Goal: Task Accomplishment & Management: Complete application form

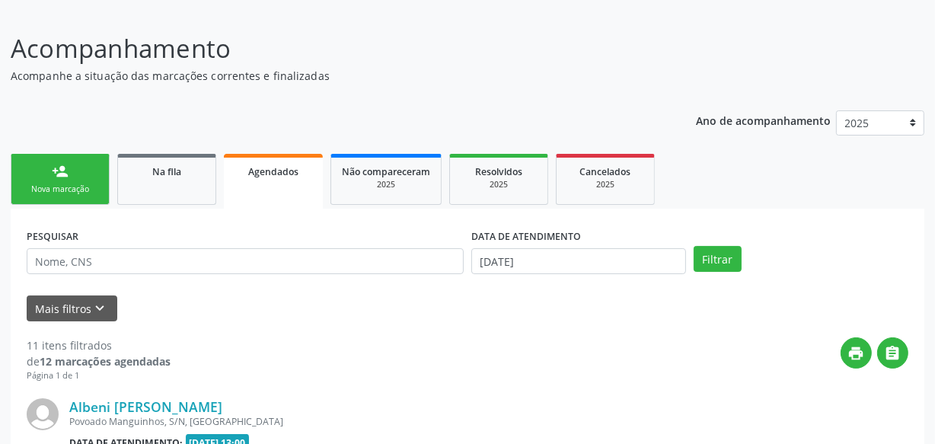
scroll to position [95, 0]
click at [14, 177] on link "person_add Nova marcação" at bounding box center [60, 179] width 99 height 51
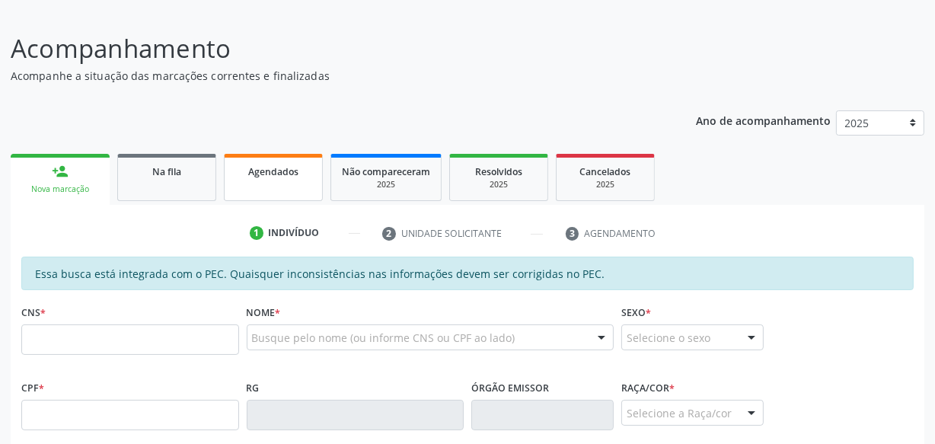
click at [254, 170] on span "Agendados" at bounding box center [273, 171] width 50 height 13
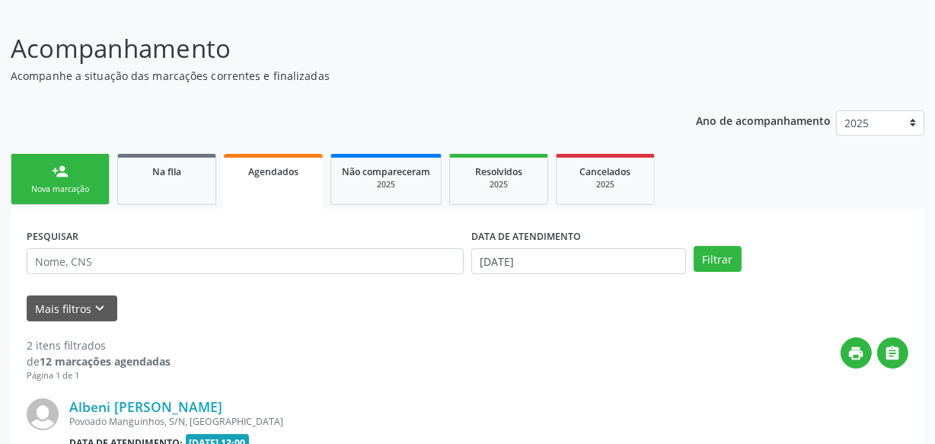
click at [104, 183] on link "person_add Nova marcação" at bounding box center [60, 179] width 99 height 51
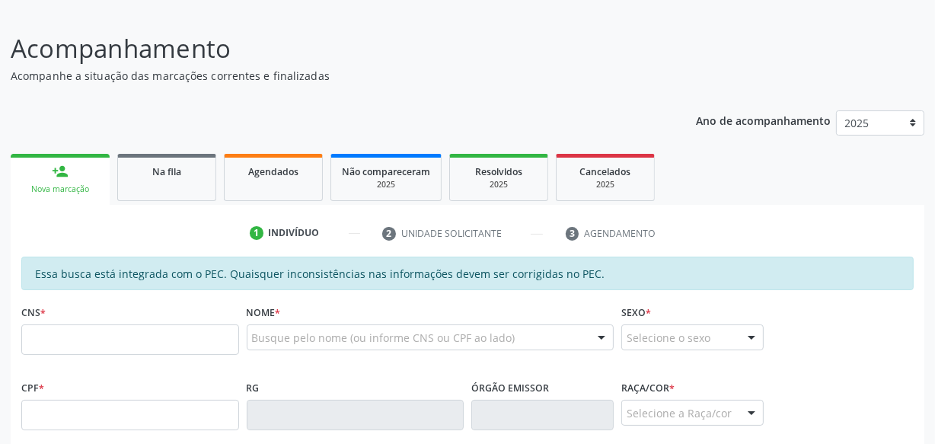
click at [59, 164] on div "person_add" at bounding box center [60, 171] width 17 height 17
click at [106, 347] on input "text" at bounding box center [130, 339] width 218 height 30
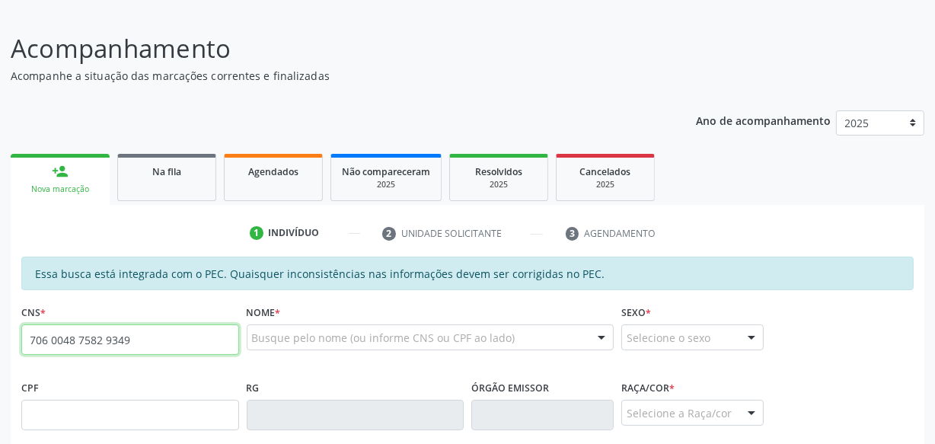
type input "706 0048 7582 9349"
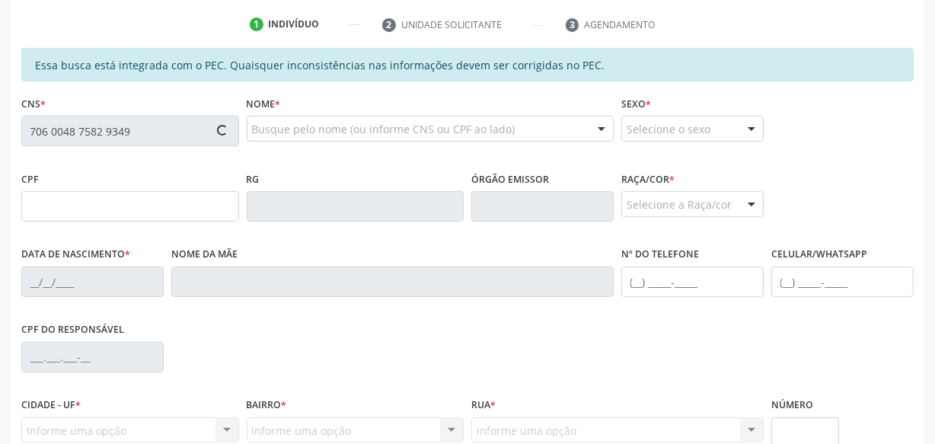
scroll to position [303, 0]
type input "060.995.154-88"
type input "[DATE]"
type input "[PERSON_NAME]"
type input "[PHONE_NUMBER]"
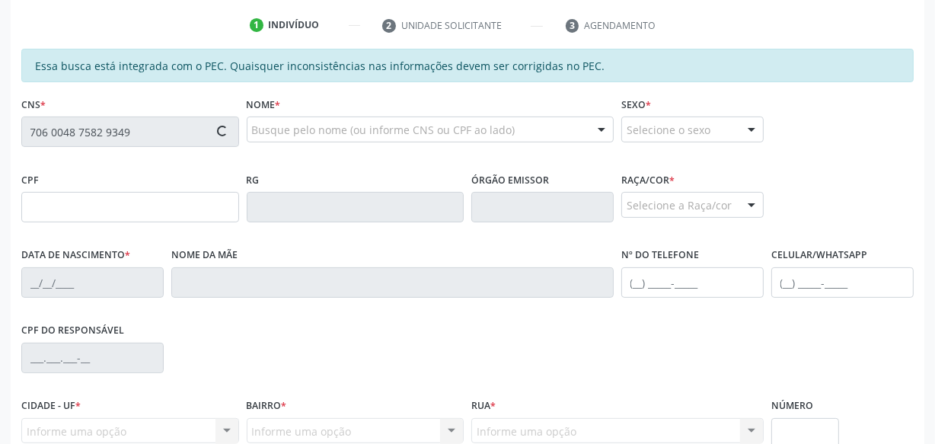
type input "[PHONE_NUMBER]"
type input "S/N"
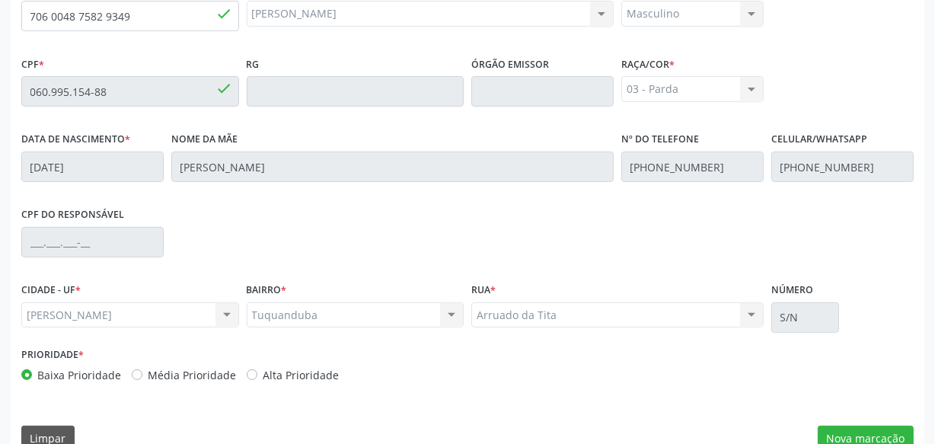
scroll to position [446, 0]
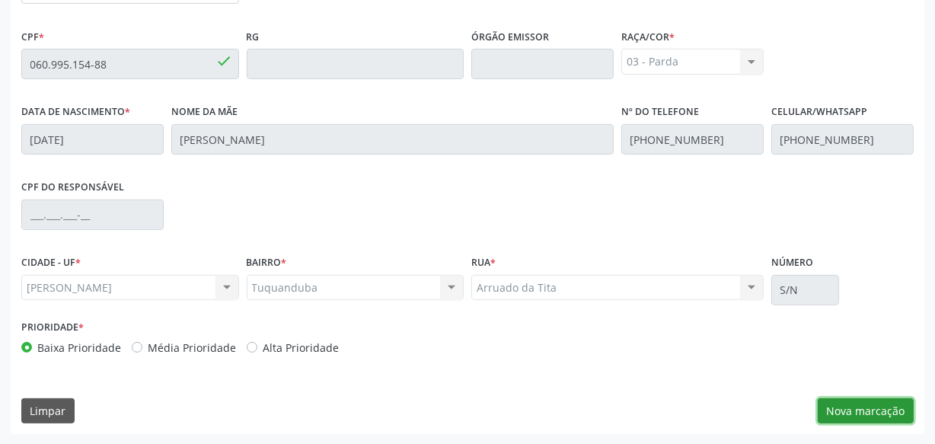
click at [870, 405] on button "Nova marcação" at bounding box center [866, 411] width 96 height 26
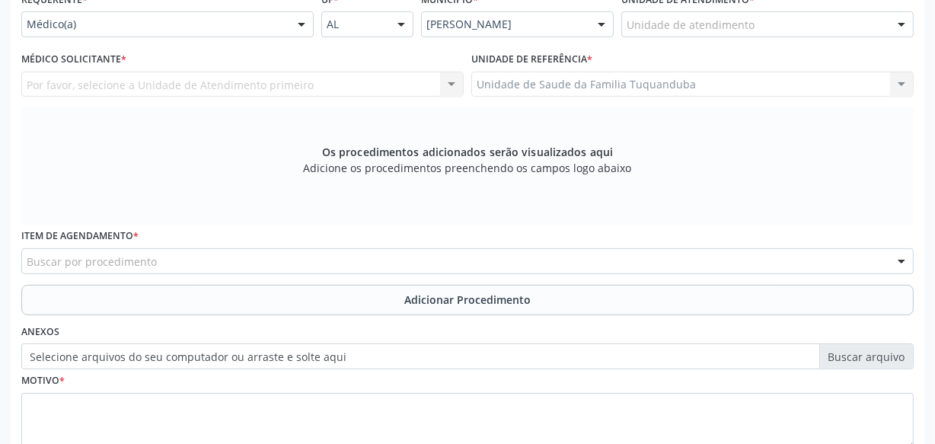
scroll to position [238, 0]
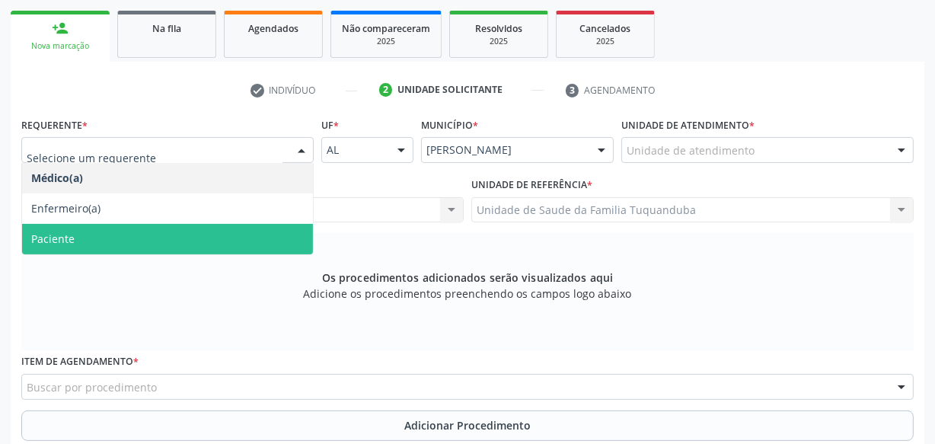
click at [198, 234] on span "Paciente" at bounding box center [167, 239] width 291 height 30
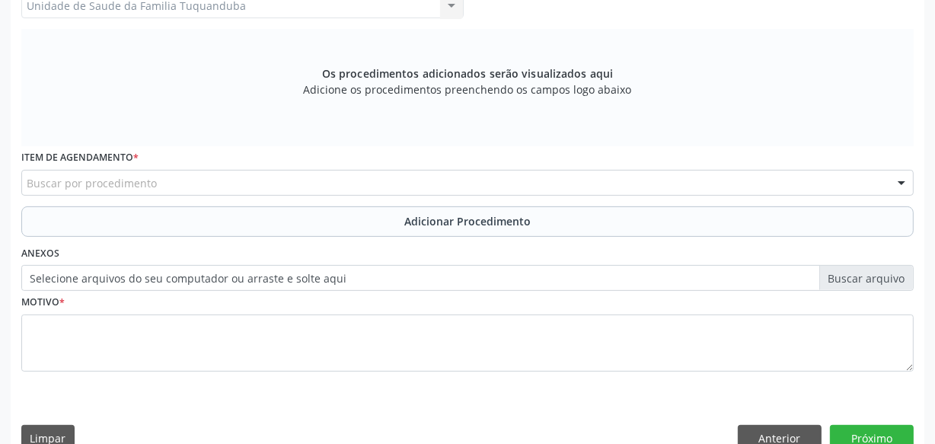
scroll to position [446, 0]
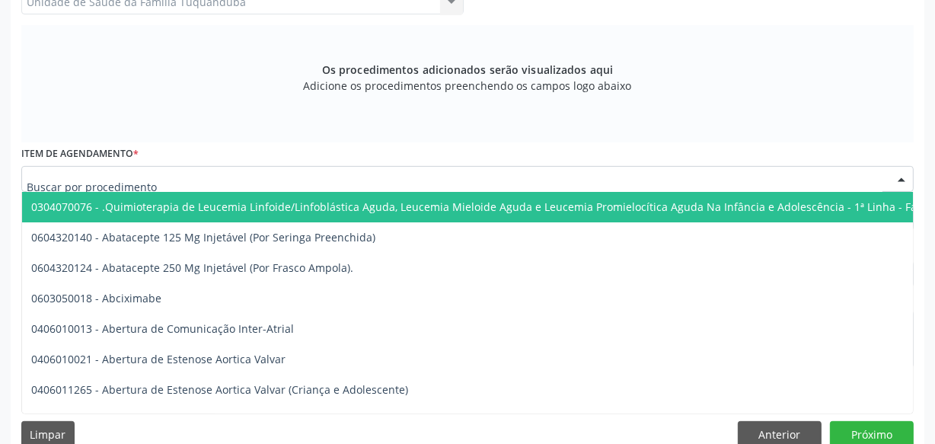
click at [204, 179] on div at bounding box center [467, 179] width 892 height 26
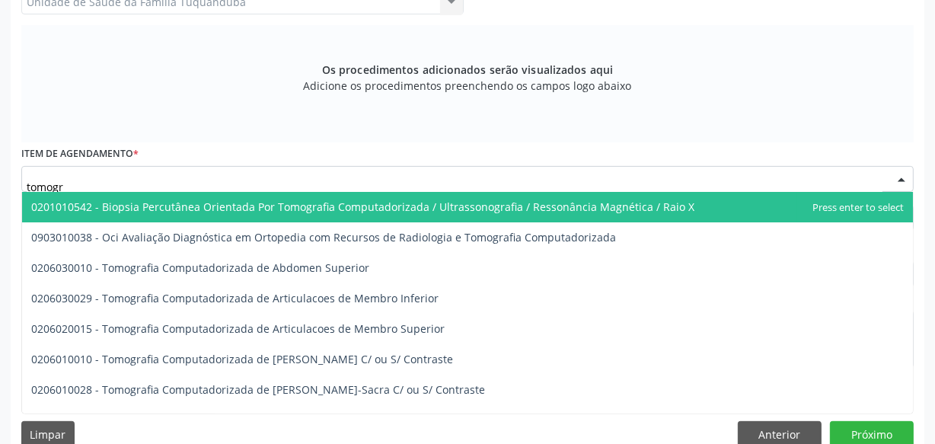
type input "tomogra"
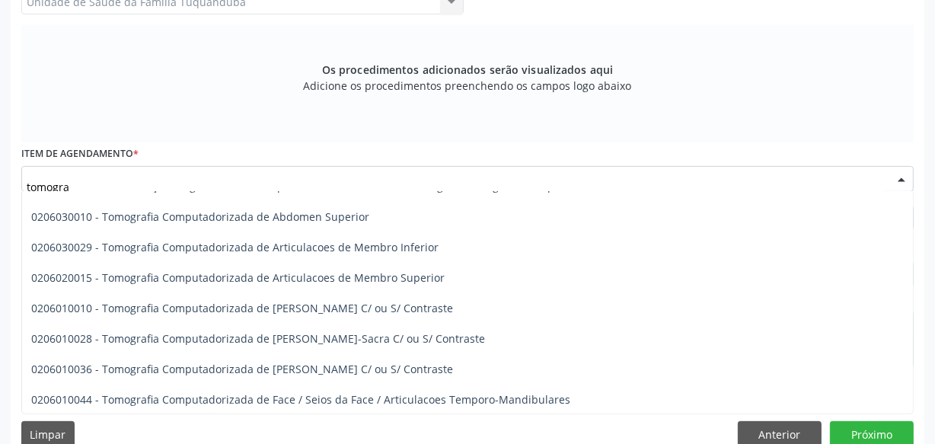
scroll to position [81, 0]
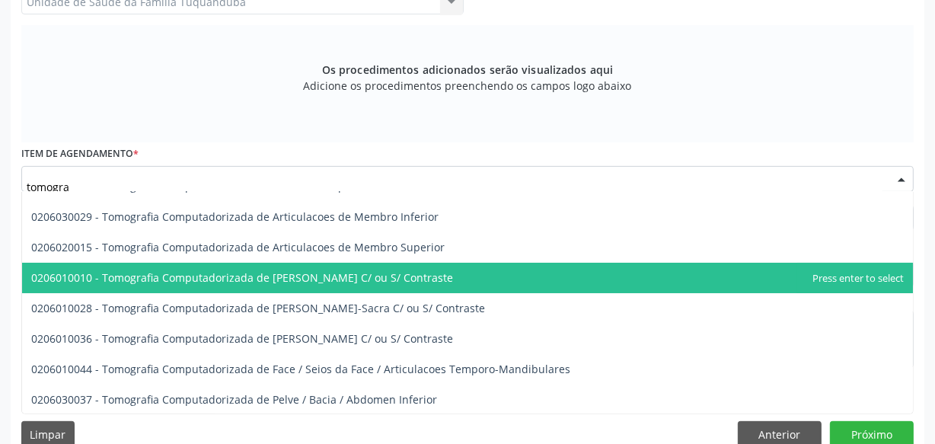
click at [214, 277] on span "0206010010 - Tomografia Computadorizada de [PERSON_NAME] C/ ou S/ Contraste" at bounding box center [242, 277] width 422 height 14
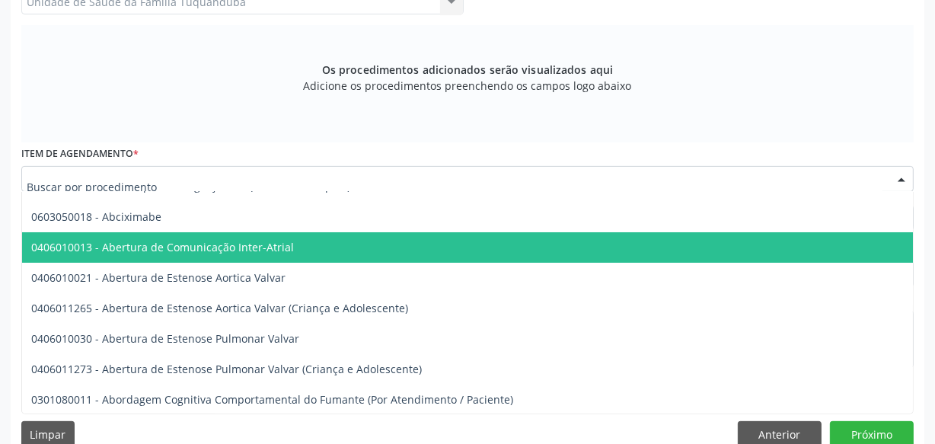
drag, startPoint x: 85, startPoint y: 174, endPoint x: 38, endPoint y: 180, distance: 47.6
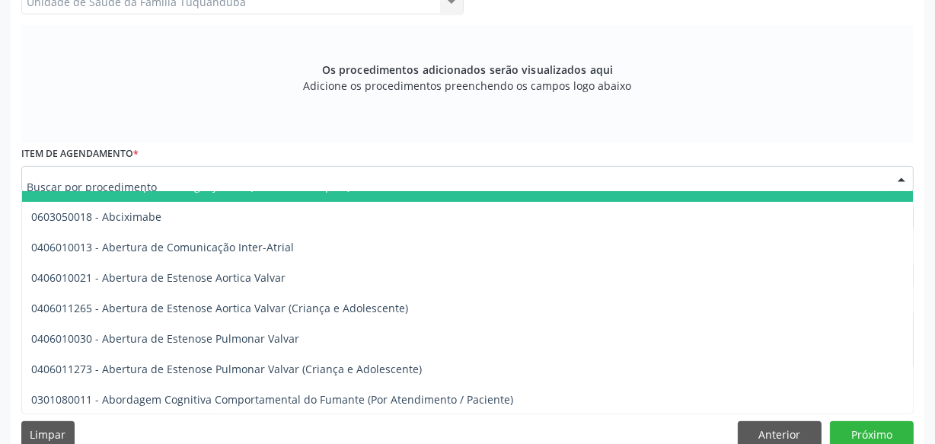
click at [174, 131] on div "Os procedimentos adicionados serão visualizados aqui Adicione os procedimentos …" at bounding box center [467, 83] width 892 height 117
drag, startPoint x: 89, startPoint y: 175, endPoint x: 46, endPoint y: 176, distance: 43.4
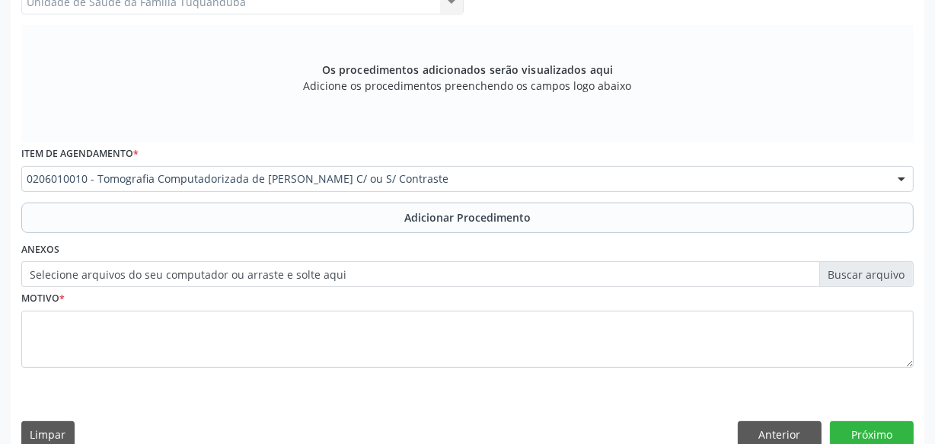
click at [144, 139] on div "Os procedimentos adicionados serão visualizados aqui Adicione os procedimentos …" at bounding box center [467, 83] width 892 height 117
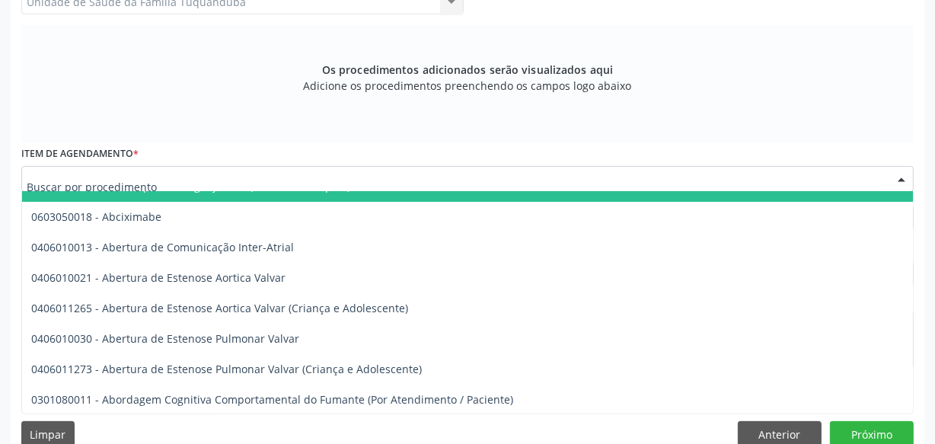
drag, startPoint x: 26, startPoint y: 177, endPoint x: 40, endPoint y: 177, distance: 13.7
click at [157, 156] on div "Item de agendamento * 0304070076 - .Quimioterapia de Leucemia Linfoide/Linfoblá…" at bounding box center [467, 166] width 892 height 49
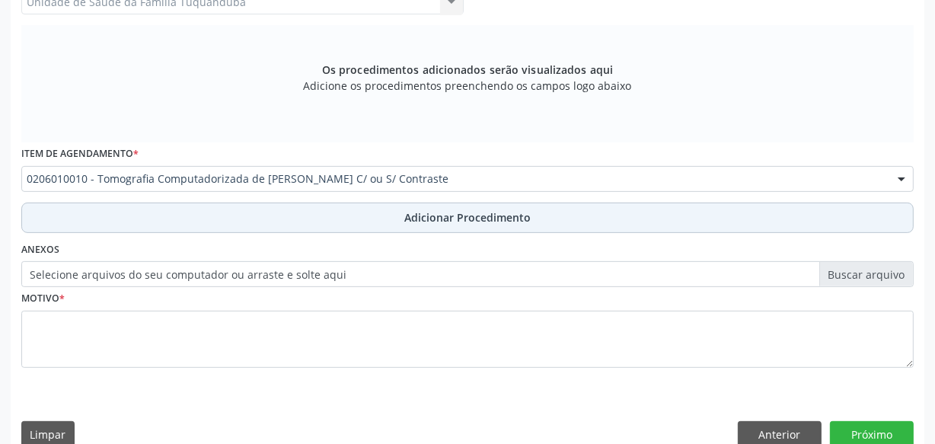
click at [288, 212] on button "Adicionar Procedimento" at bounding box center [467, 218] width 892 height 30
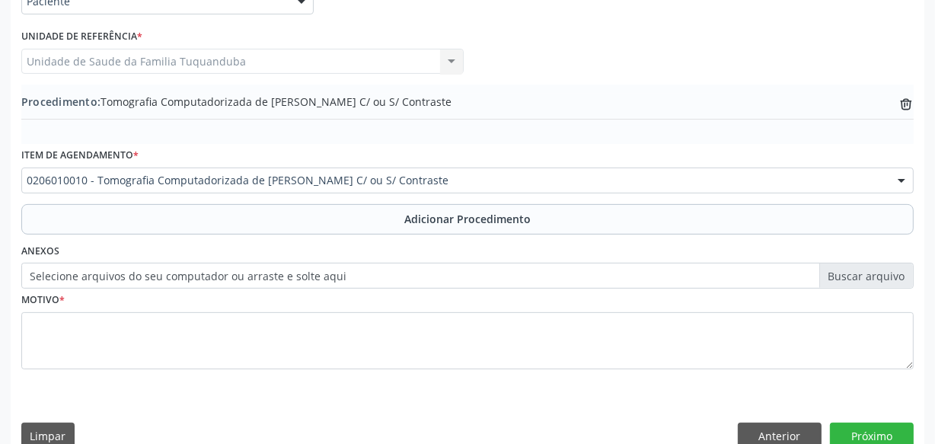
scroll to position [343, 0]
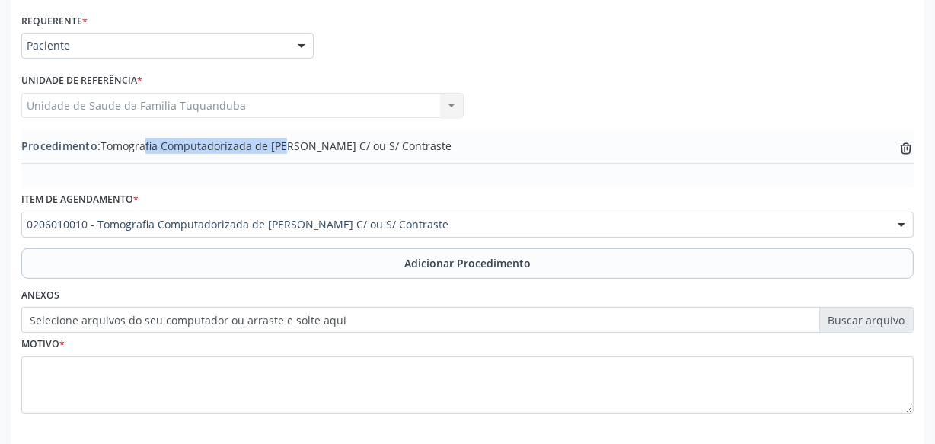
drag, startPoint x: 101, startPoint y: 145, endPoint x: 251, endPoint y: 146, distance: 150.0
click at [251, 146] on span "Procedimento: Tomografia Computadorizada de [PERSON_NAME] C/ ou S/ Contraste" at bounding box center [236, 146] width 430 height 16
copy span "Tomografia Computadorizada"
click at [206, 165] on div "Procedimento: Tomografia Computadorizada de [PERSON_NAME] C/ ou S/ Contraste tr…" at bounding box center [467, 154] width 892 height 32
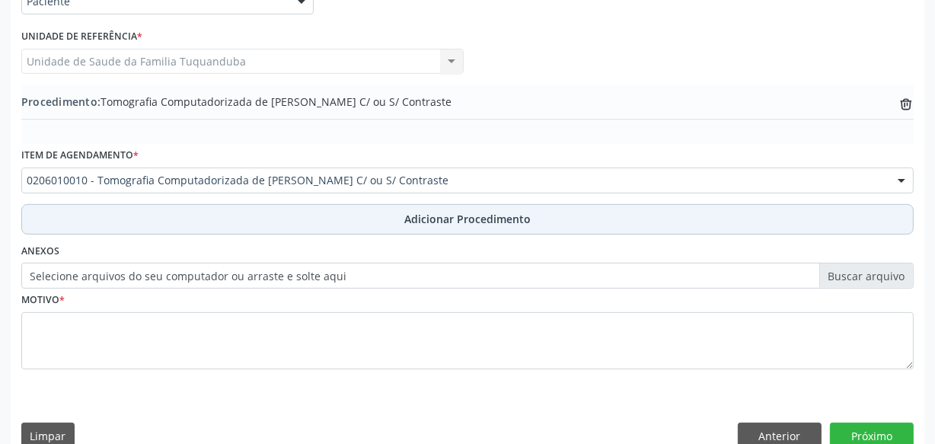
scroll to position [411, 0]
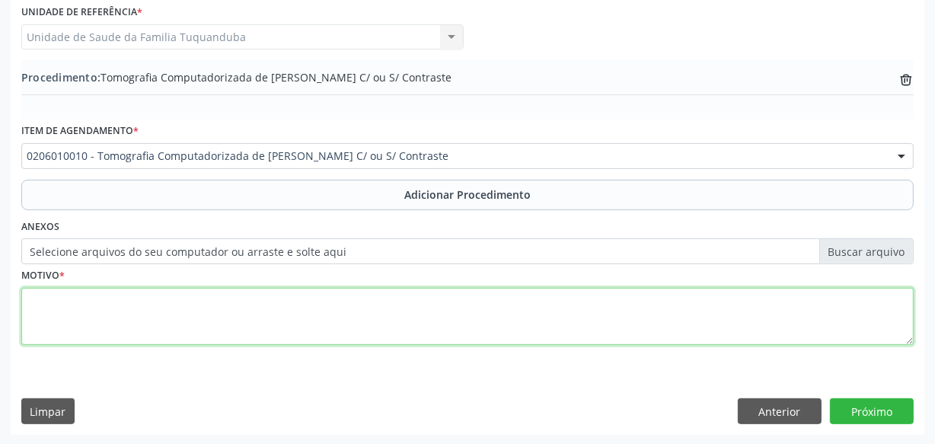
paste textarea "[MEDICAL_DATA]"
type textarea "[MEDICAL_DATA]"
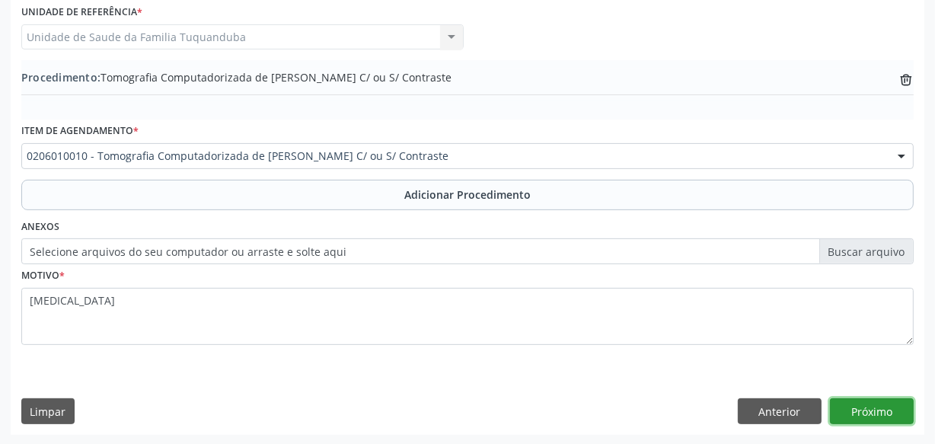
click at [866, 400] on button "Próximo" at bounding box center [872, 411] width 84 height 26
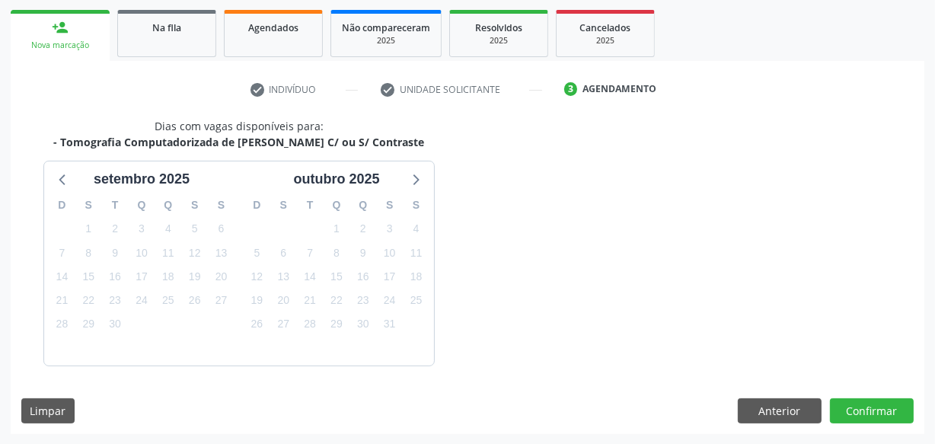
scroll to position [283, 0]
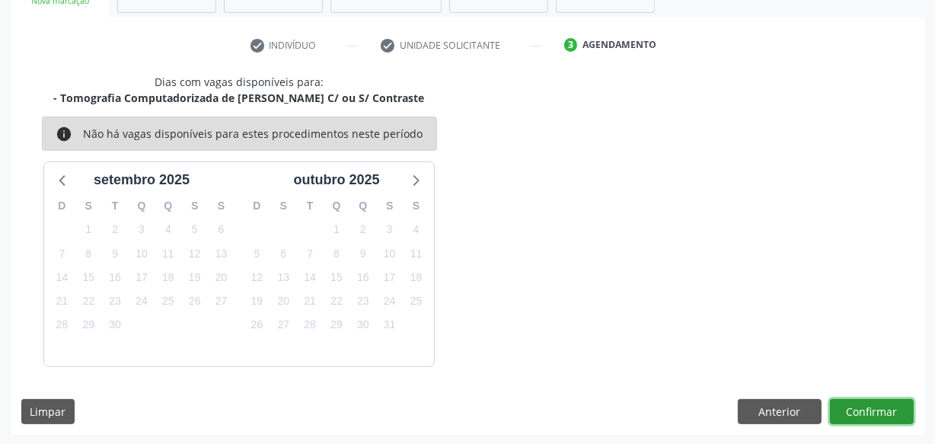
click at [867, 406] on button "Confirmar" at bounding box center [872, 412] width 84 height 26
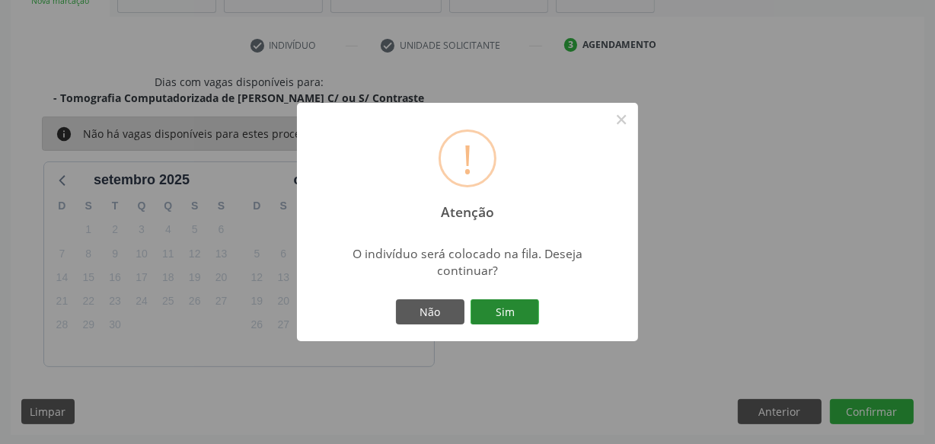
click at [515, 312] on button "Sim" at bounding box center [504, 312] width 69 height 26
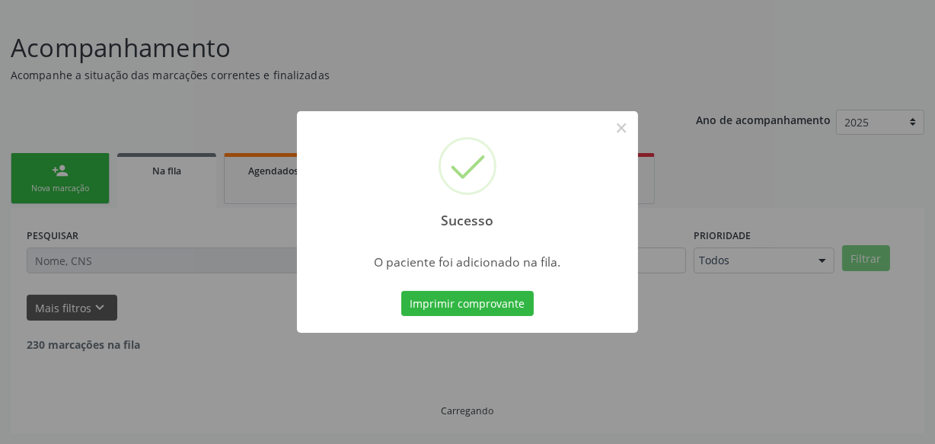
scroll to position [79, 0]
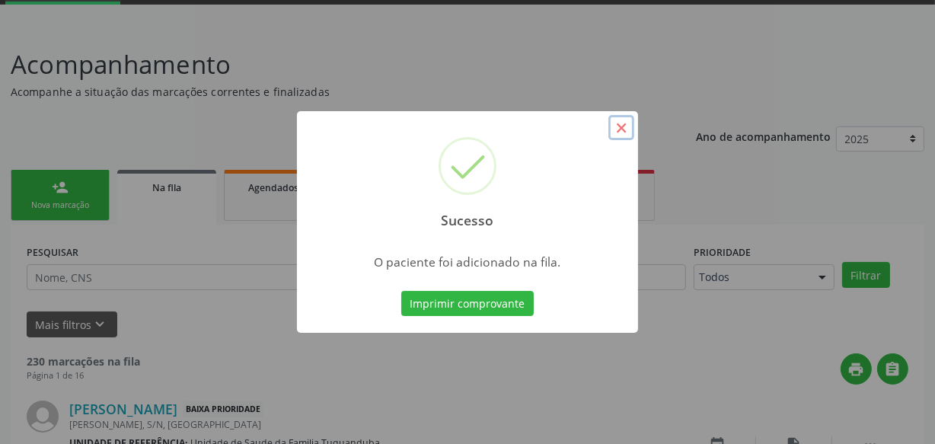
click at [618, 125] on button "×" at bounding box center [621, 128] width 26 height 26
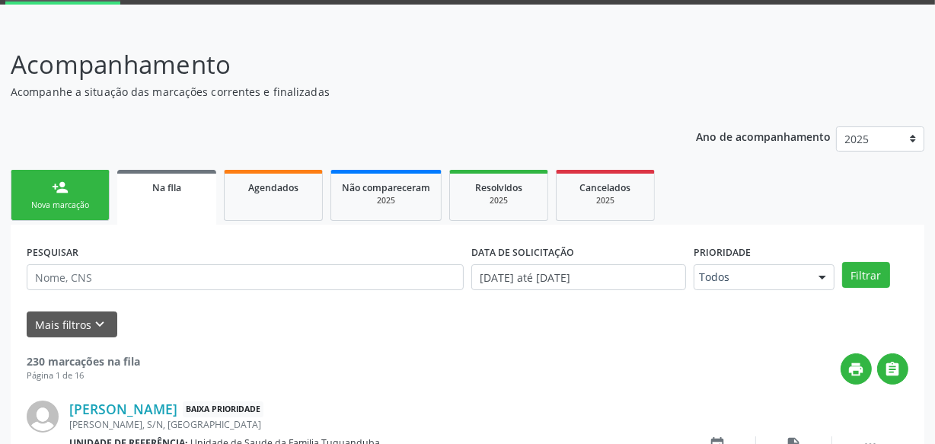
click at [77, 199] on div "Nova marcação" at bounding box center [60, 204] width 76 height 11
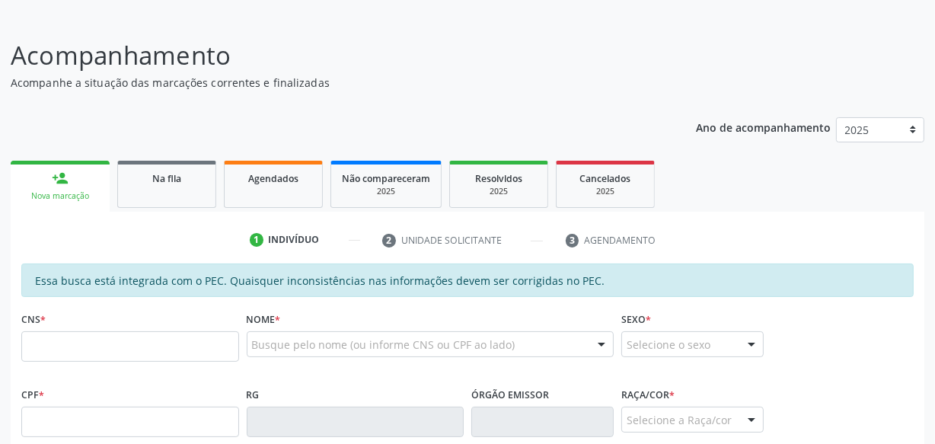
scroll to position [148, 0]
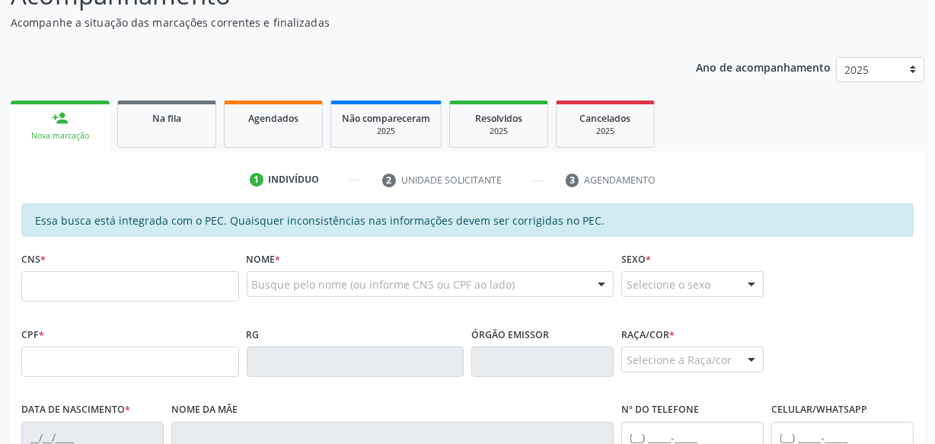
click at [117, 301] on fieldset "CNS *" at bounding box center [130, 279] width 218 height 65
click at [120, 284] on input "text" at bounding box center [130, 286] width 218 height 30
type input "706 0048 7582 9349"
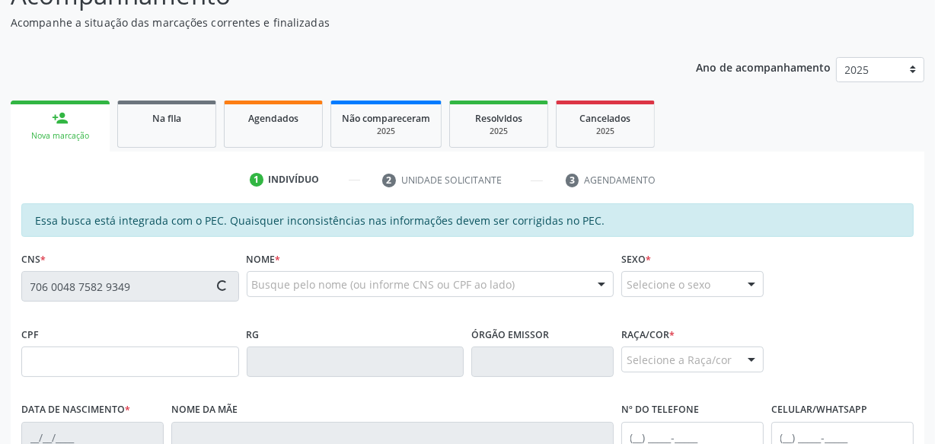
type input "060.995.154-88"
type input "[DATE]"
type input "[PERSON_NAME]"
type input "[PHONE_NUMBER]"
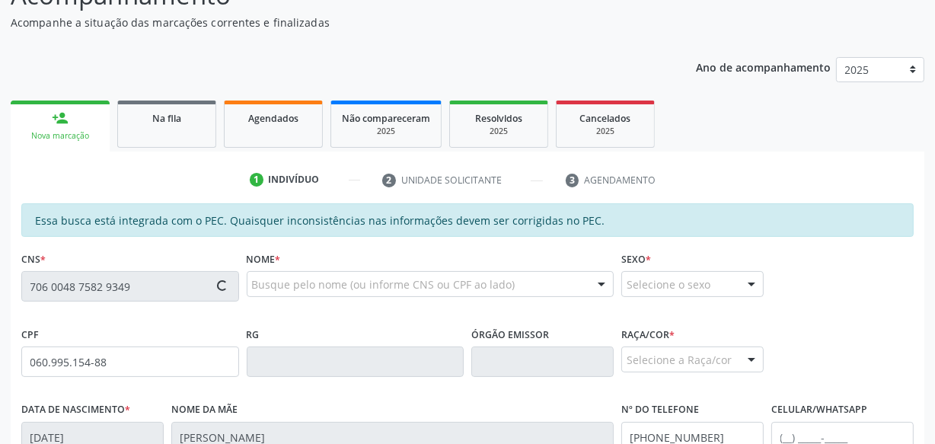
type input "S/N"
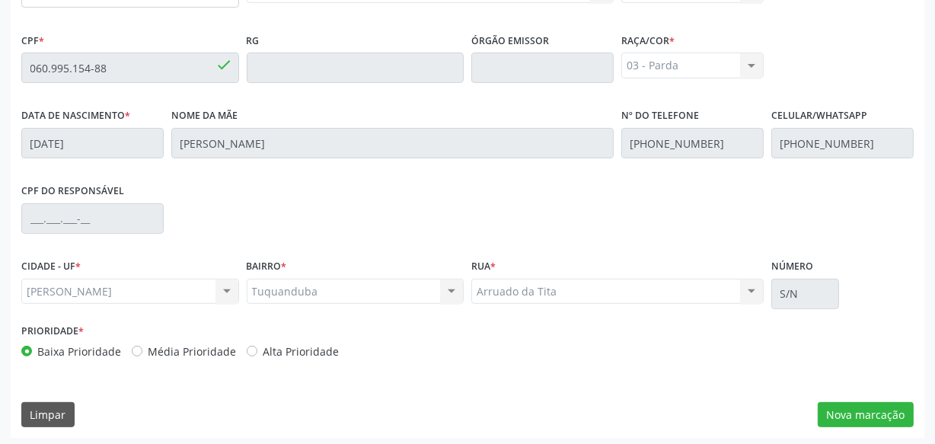
scroll to position [446, 0]
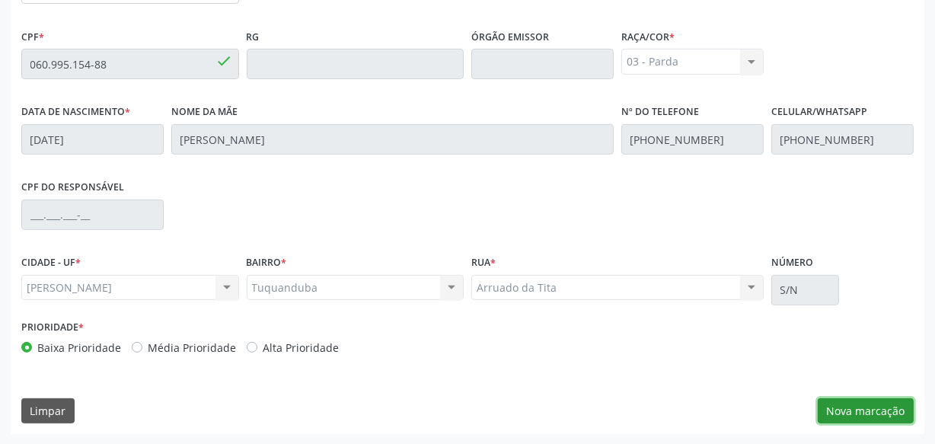
click at [897, 414] on button "Nova marcação" at bounding box center [866, 411] width 96 height 26
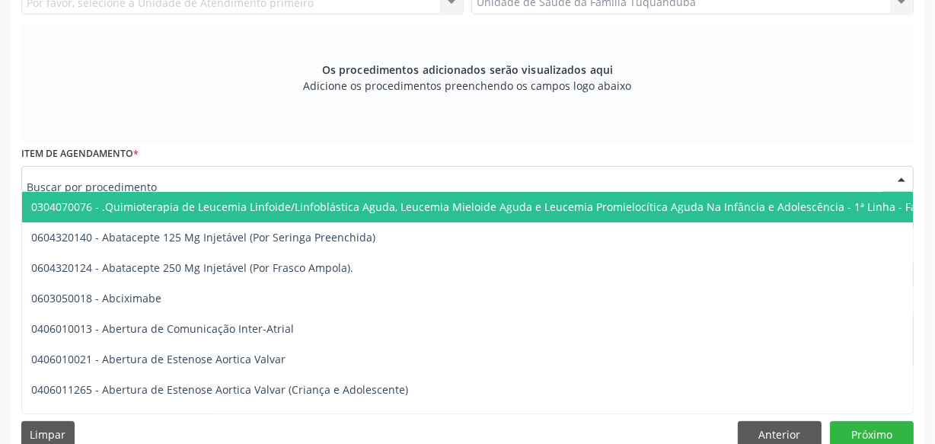
drag, startPoint x: 160, startPoint y: 159, endPoint x: 141, endPoint y: 173, distance: 23.5
paste input "[MEDICAL_DATA]"
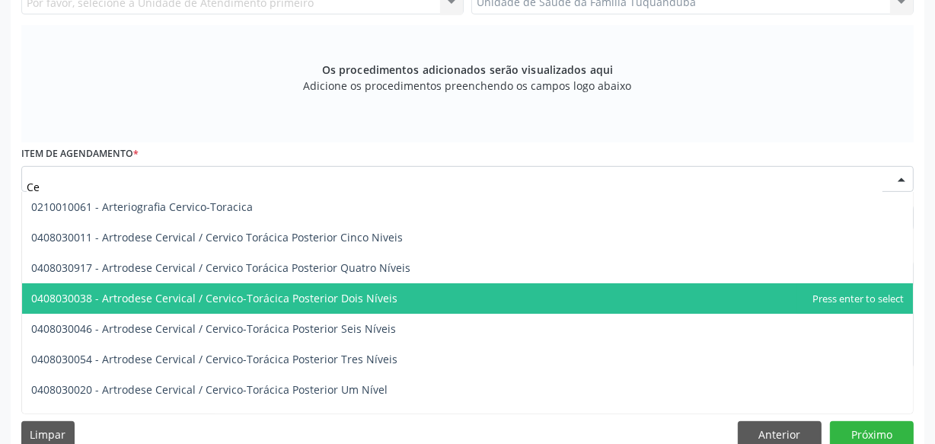
type input "C"
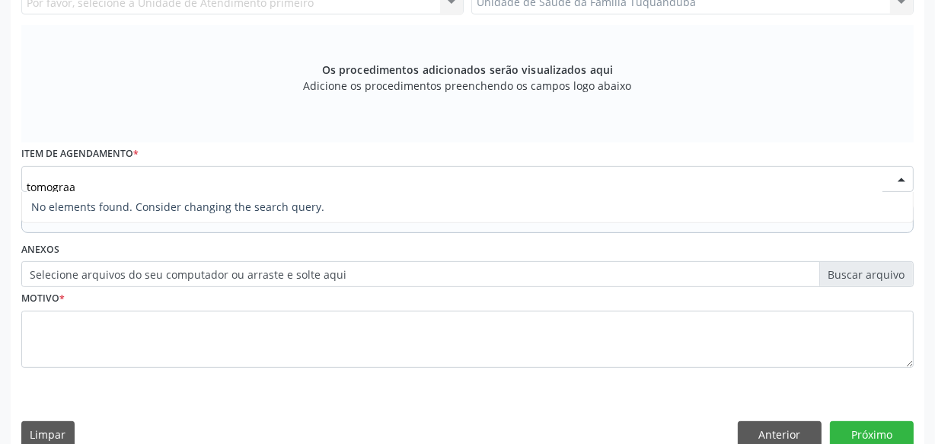
type input "tomogra"
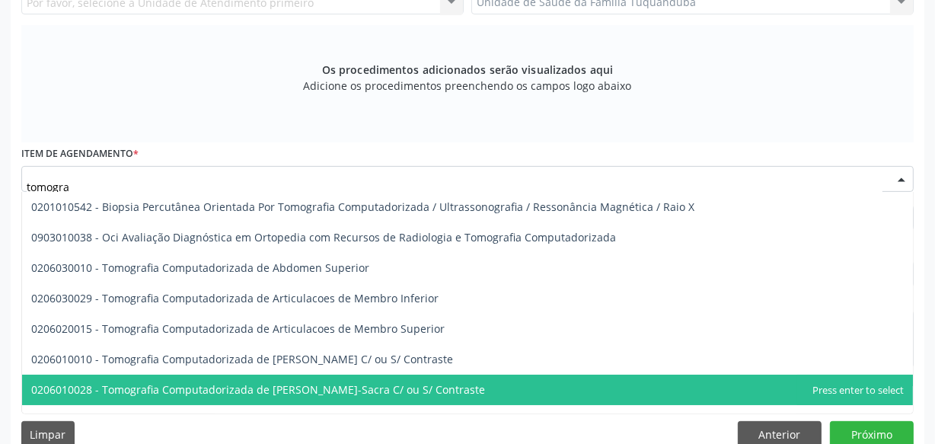
click at [324, 384] on span "0206010028 - Tomografia Computadorizada de [PERSON_NAME]-Sacra C/ ou S/ Contras…" at bounding box center [258, 389] width 454 height 14
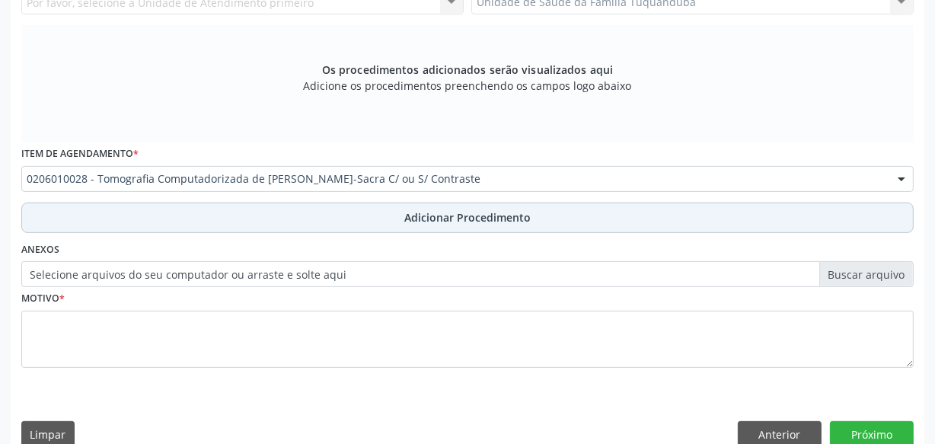
click at [340, 215] on button "Adicionar Procedimento" at bounding box center [467, 218] width 892 height 30
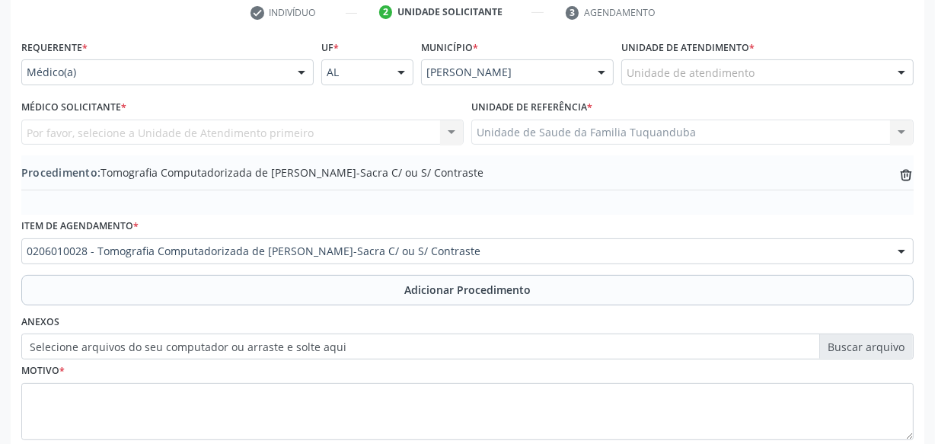
scroll to position [273, 0]
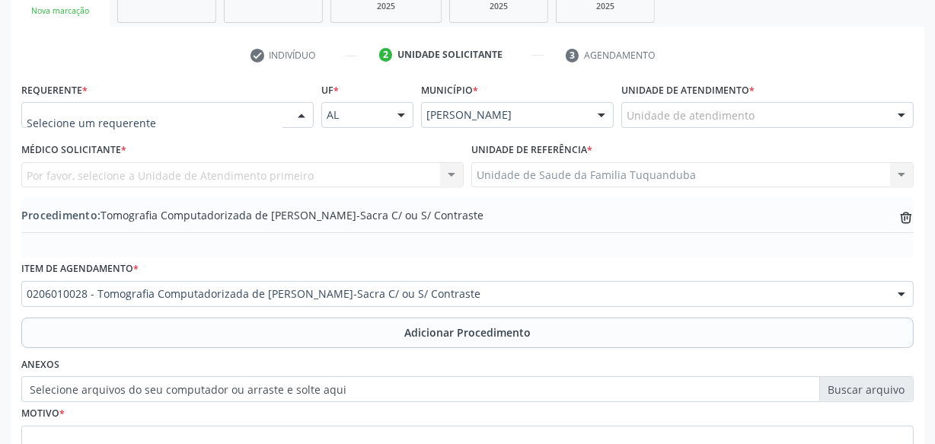
click at [260, 123] on div at bounding box center [167, 115] width 292 height 26
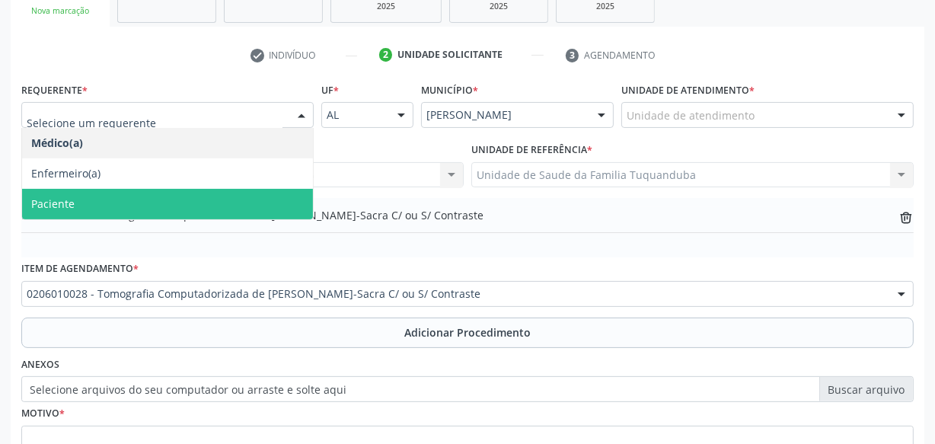
click at [190, 192] on span "Paciente" at bounding box center [167, 204] width 291 height 30
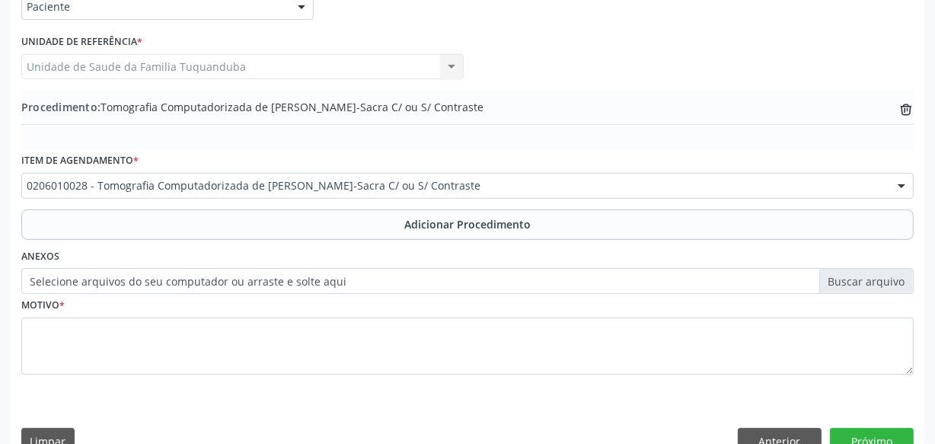
scroll to position [411, 0]
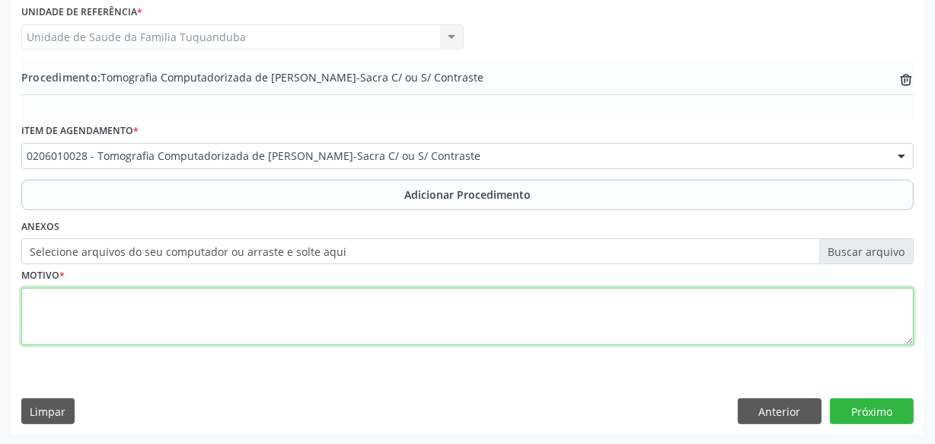
click at [202, 308] on textarea at bounding box center [467, 317] width 892 height 58
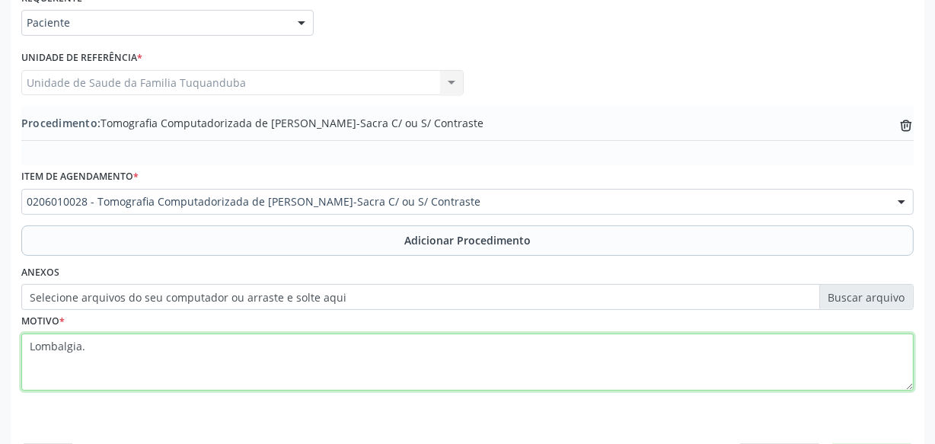
scroll to position [343, 0]
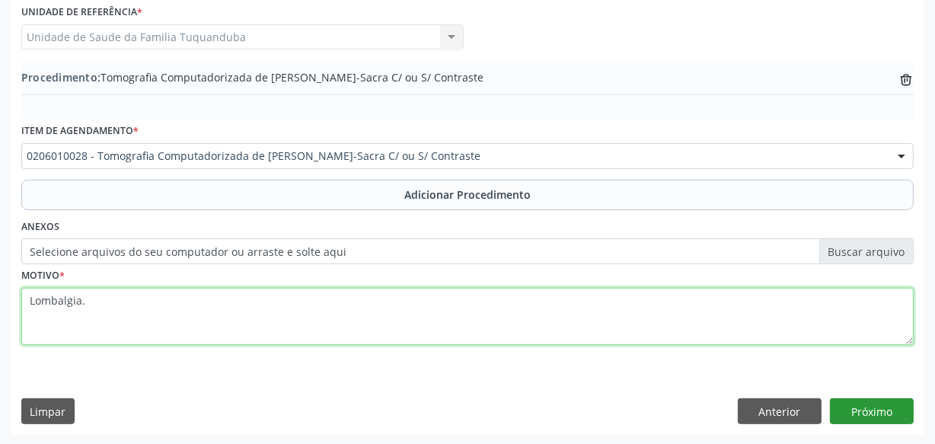
type textarea "Lombalgia."
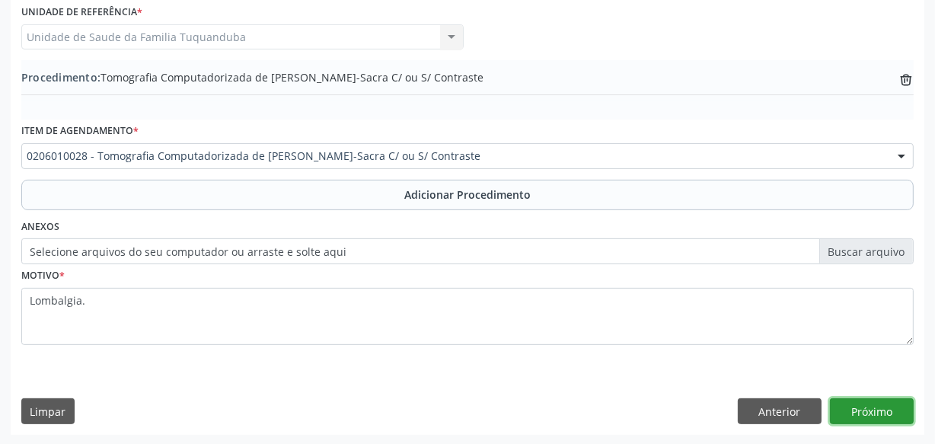
click at [856, 403] on button "Próximo" at bounding box center [872, 411] width 84 height 26
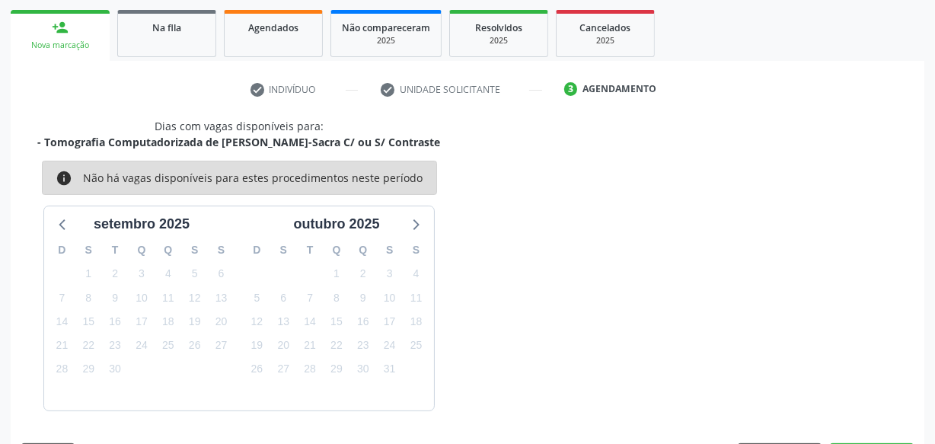
scroll to position [283, 0]
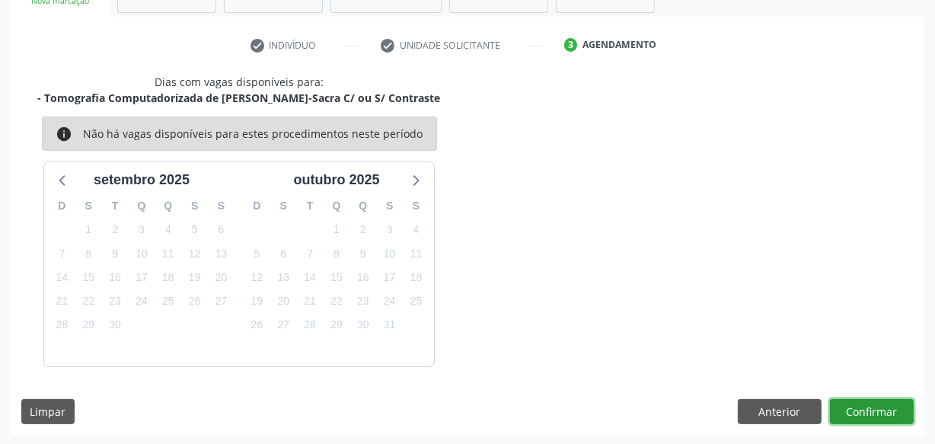
click at [858, 403] on button "Confirmar" at bounding box center [872, 412] width 84 height 26
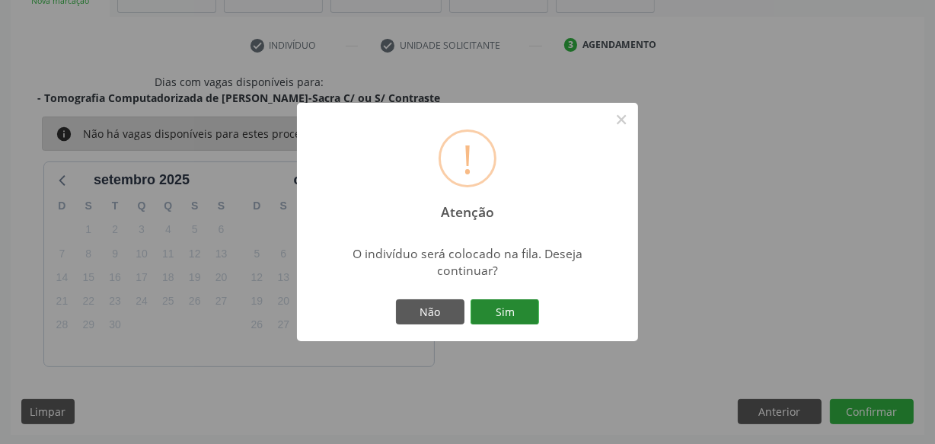
click at [509, 320] on button "Sim" at bounding box center [504, 312] width 69 height 26
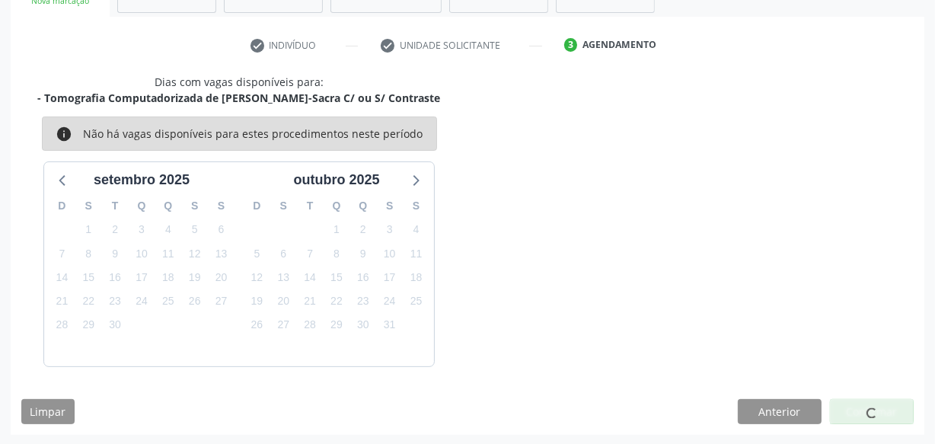
scroll to position [79, 0]
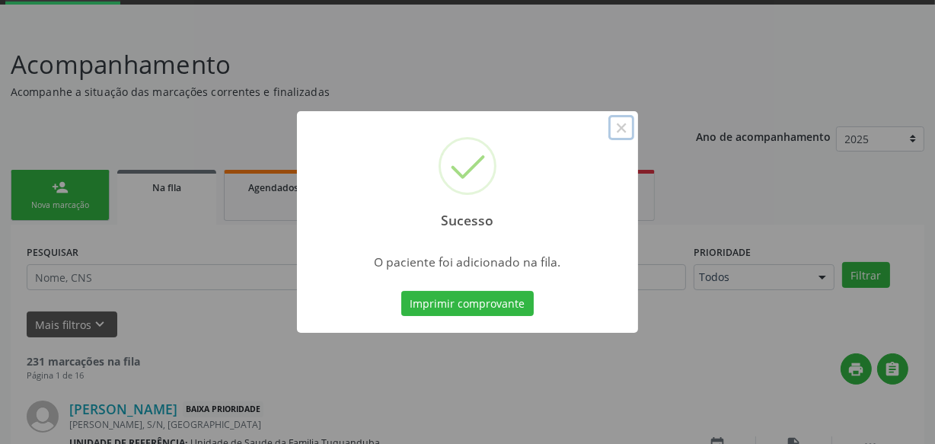
drag, startPoint x: 617, startPoint y: 122, endPoint x: 594, endPoint y: 137, distance: 27.4
click at [617, 122] on button "×" at bounding box center [621, 128] width 26 height 26
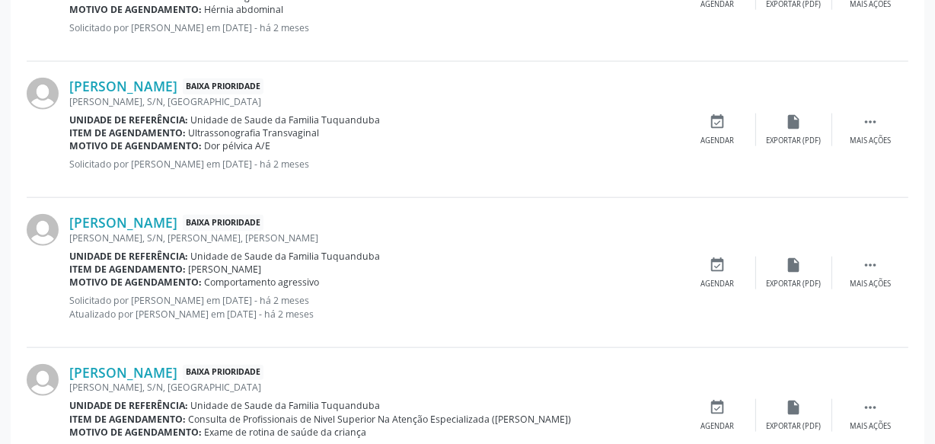
scroll to position [2185, 0]
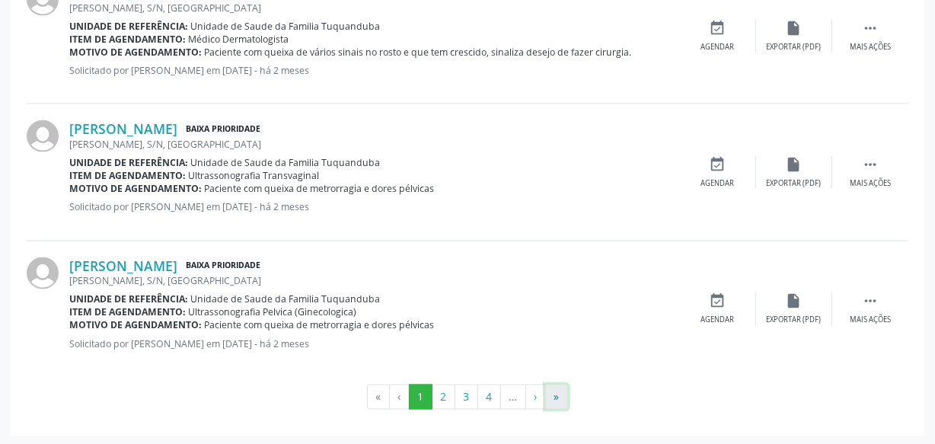
click at [560, 395] on button "»" at bounding box center [556, 397] width 23 height 26
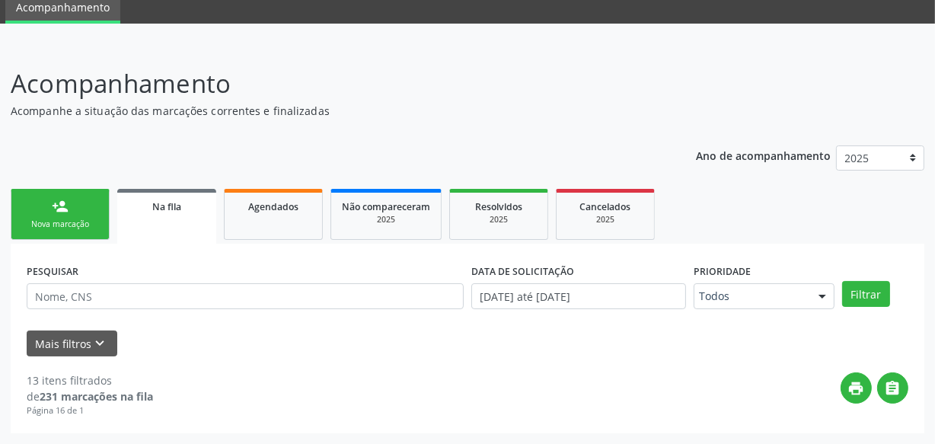
scroll to position [59, 0]
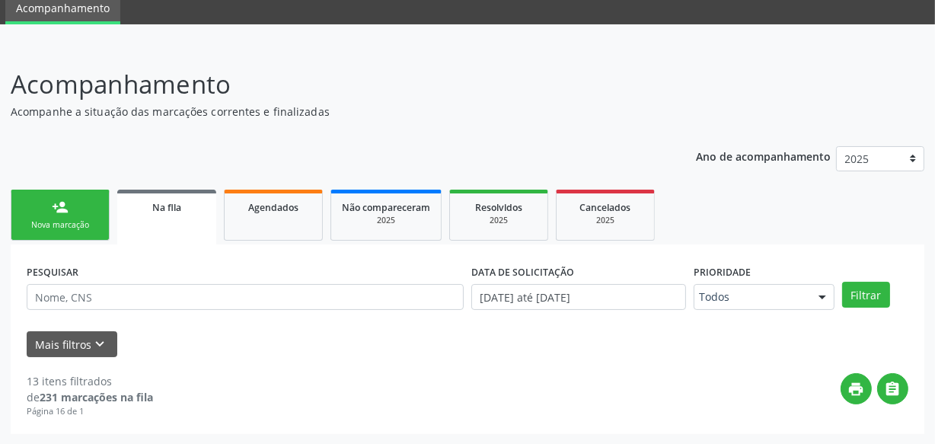
click at [89, 211] on link "person_add Nova marcação" at bounding box center [60, 215] width 99 height 51
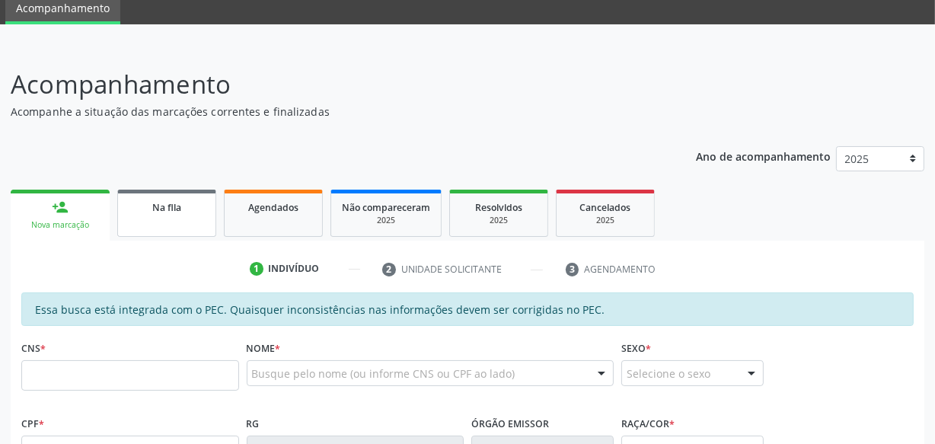
click at [160, 218] on link "Na fila" at bounding box center [166, 213] width 99 height 47
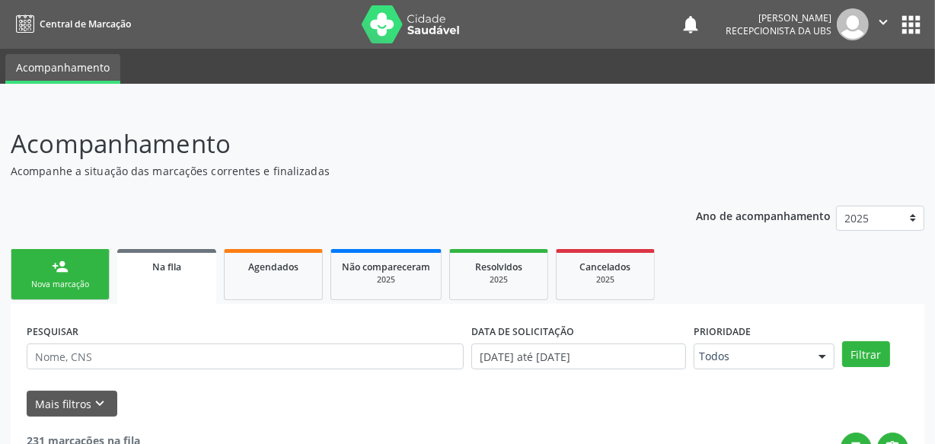
scroll to position [207, 0]
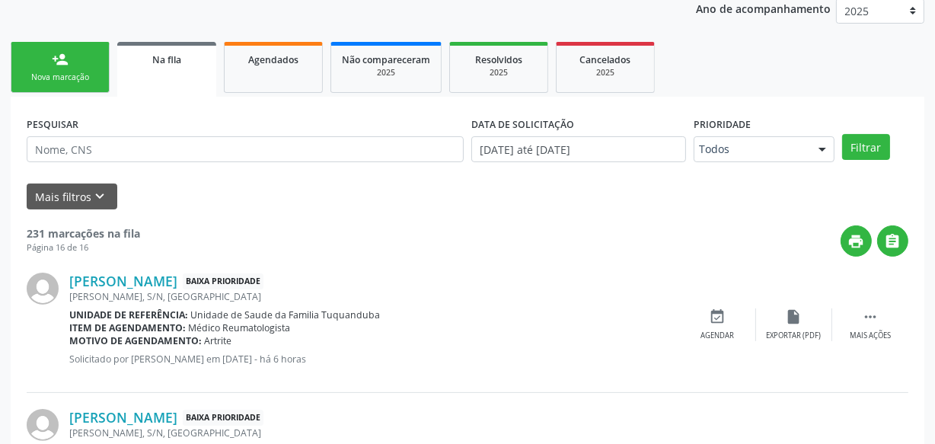
click at [57, 88] on link "person_add Nova marcação" at bounding box center [60, 67] width 99 height 51
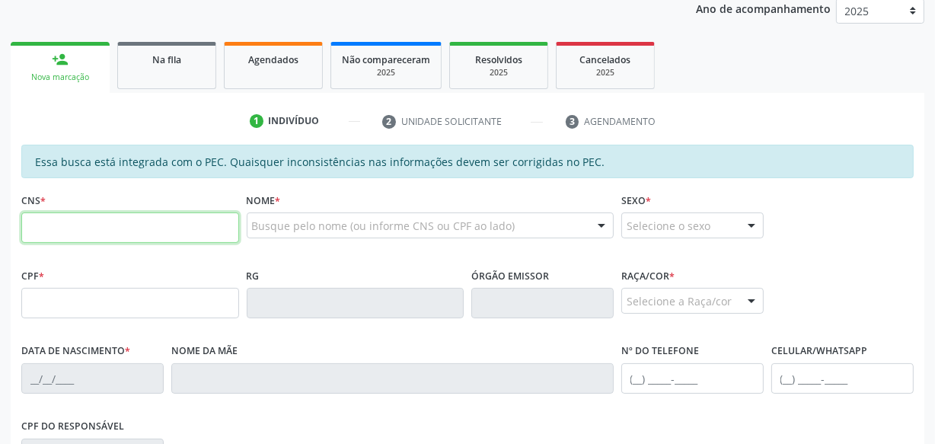
click at [126, 233] on input "text" at bounding box center [130, 227] width 218 height 30
type input "706 0048 7582 9349"
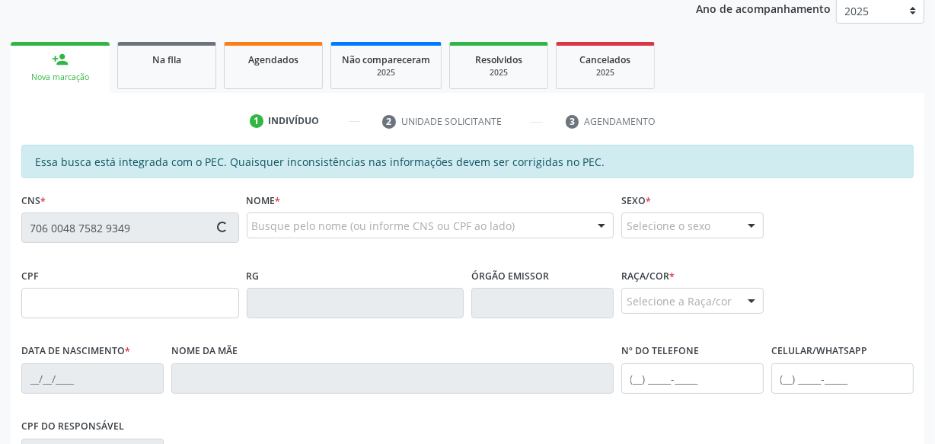
type input "060.995.154-88"
type input "[DATE]"
type input "[PERSON_NAME]"
type input "[PHONE_NUMBER]"
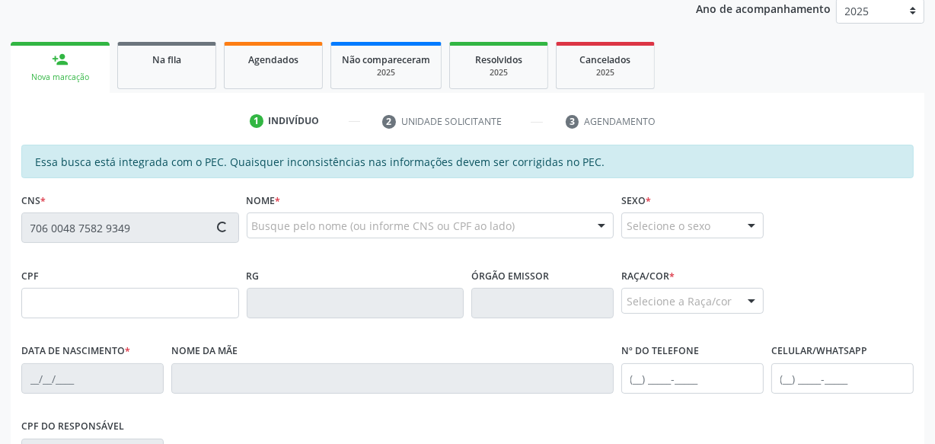
type input "S/N"
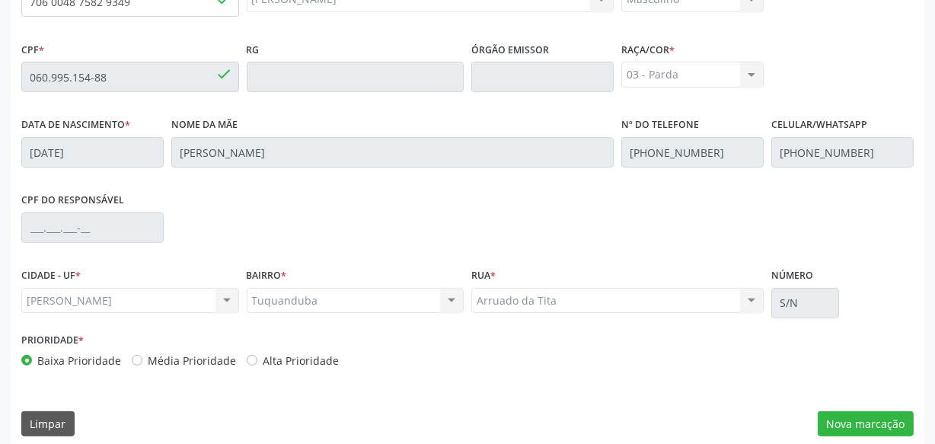
scroll to position [446, 0]
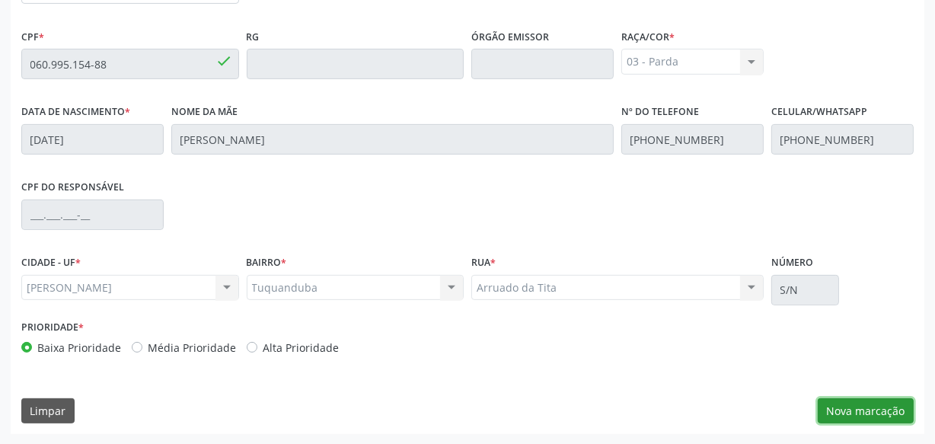
click at [831, 416] on button "Nova marcação" at bounding box center [866, 411] width 96 height 26
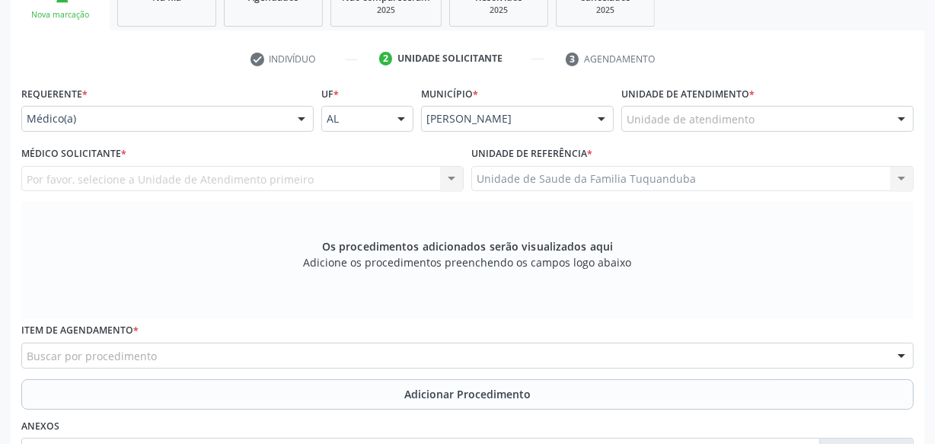
scroll to position [238, 0]
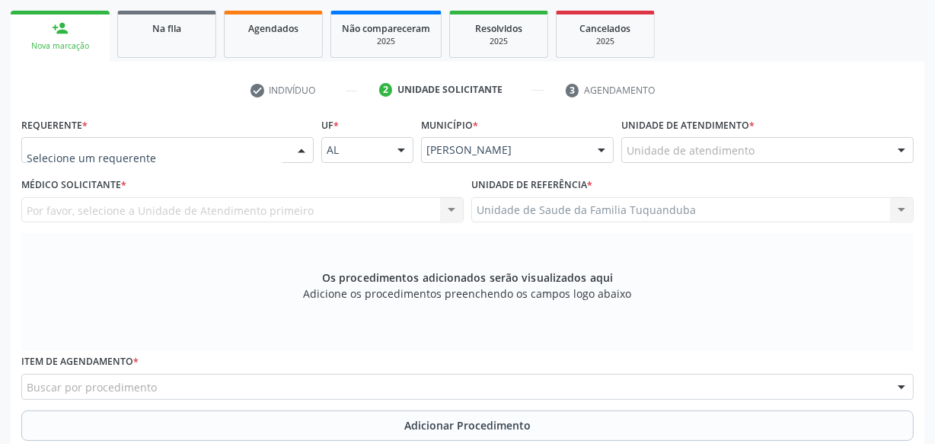
click at [206, 160] on div at bounding box center [167, 150] width 292 height 26
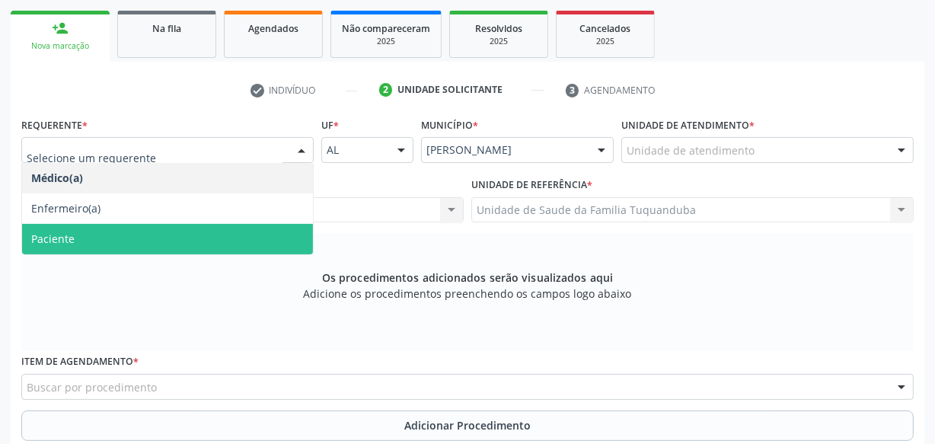
click at [155, 244] on span "Paciente" at bounding box center [167, 239] width 291 height 30
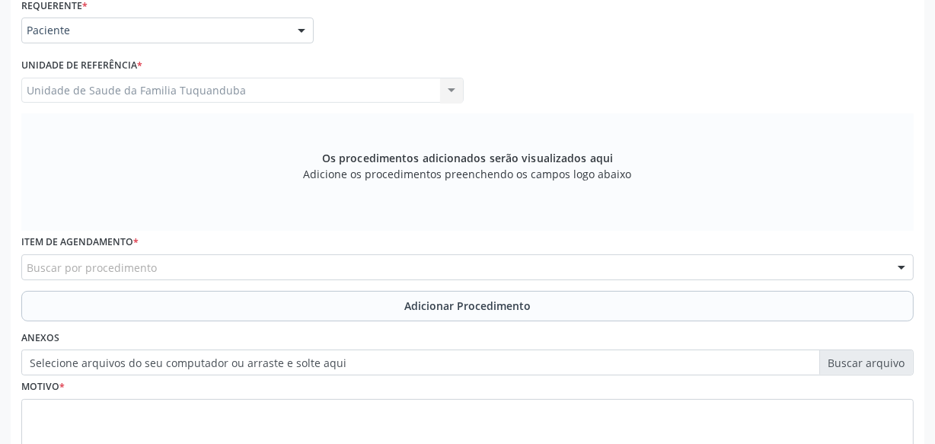
scroll to position [377, 0]
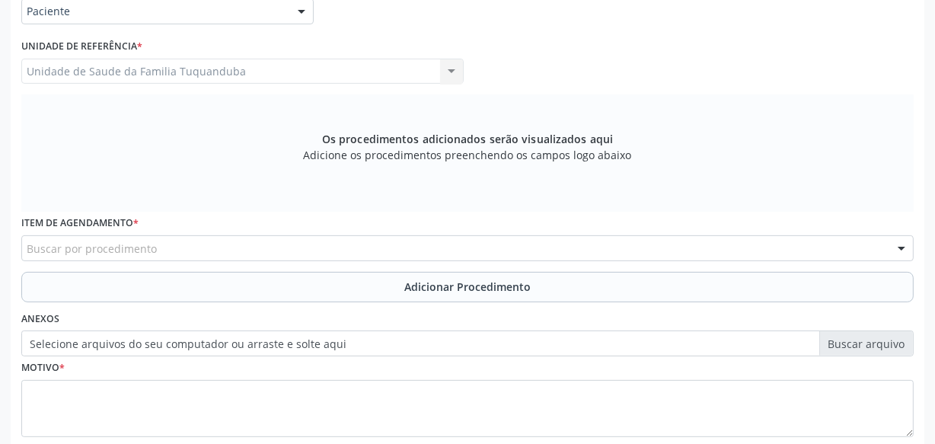
click at [164, 250] on div "Buscar por procedimento" at bounding box center [467, 248] width 892 height 26
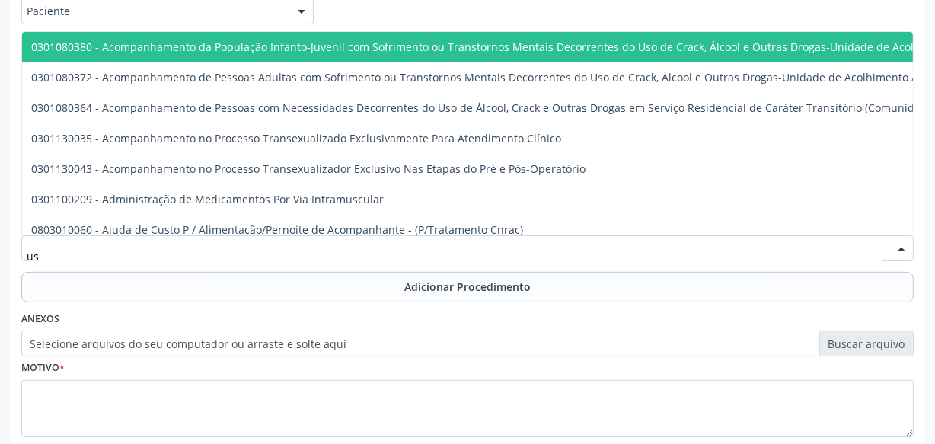
type input "usg"
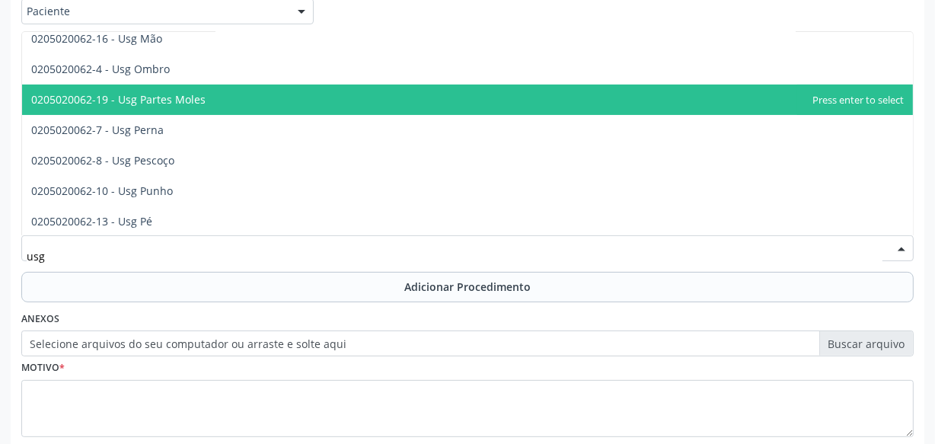
scroll to position [276, 0]
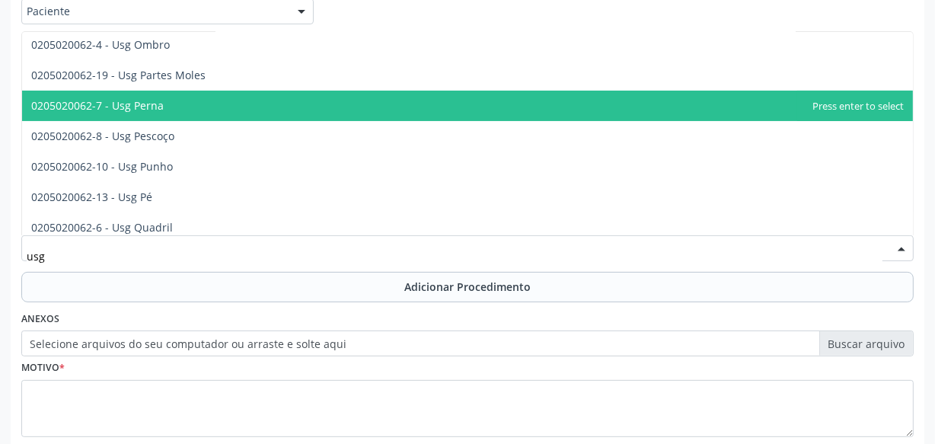
click at [138, 110] on span "0205020062-7 - Usg Perna" at bounding box center [97, 105] width 132 height 14
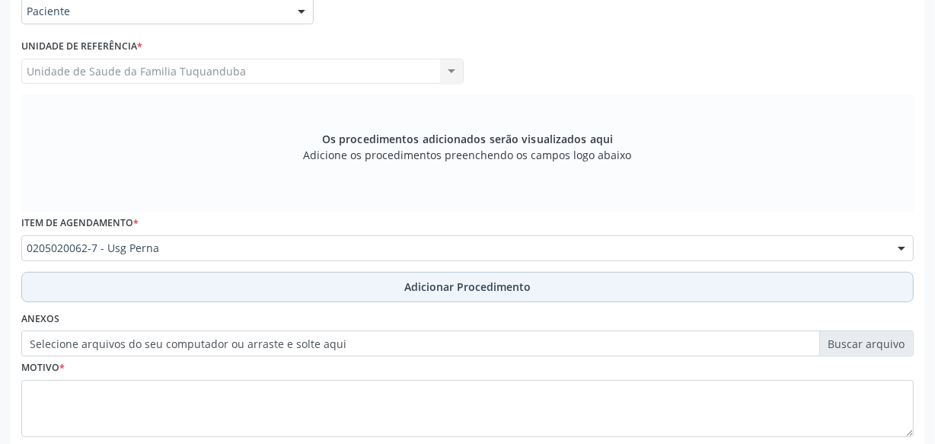
click at [249, 292] on button "Adicionar Procedimento" at bounding box center [467, 287] width 892 height 30
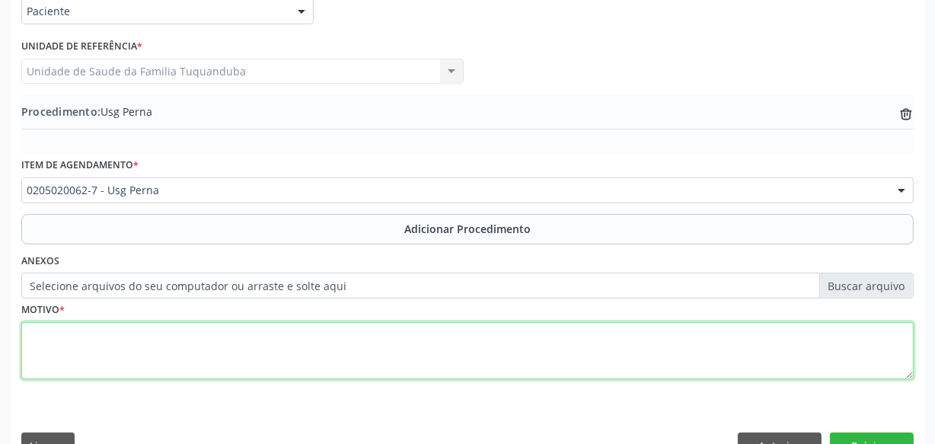
click at [198, 333] on textarea at bounding box center [467, 351] width 892 height 58
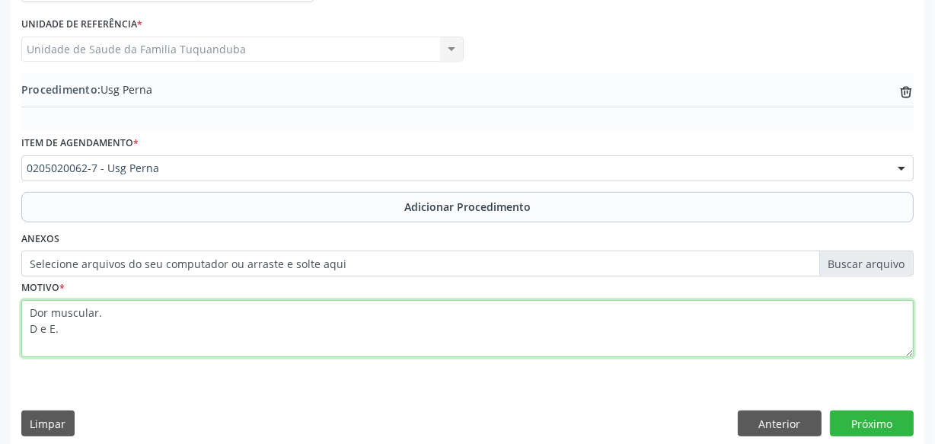
scroll to position [411, 0]
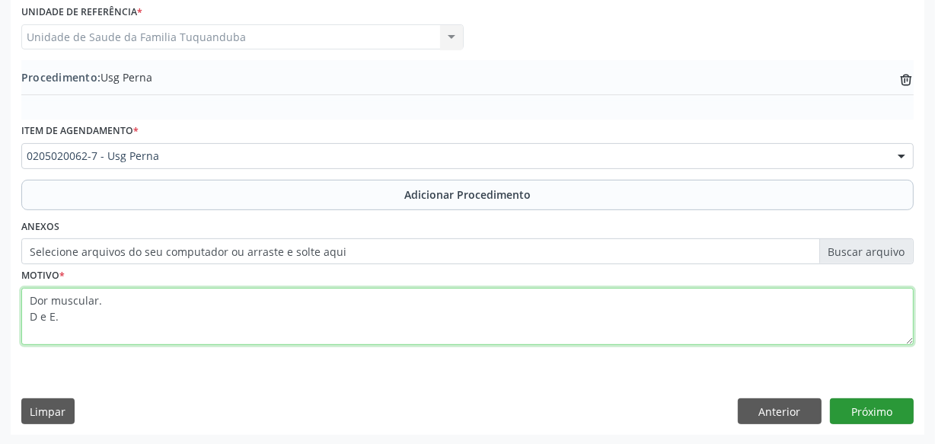
type textarea "Dor muscular. D e E."
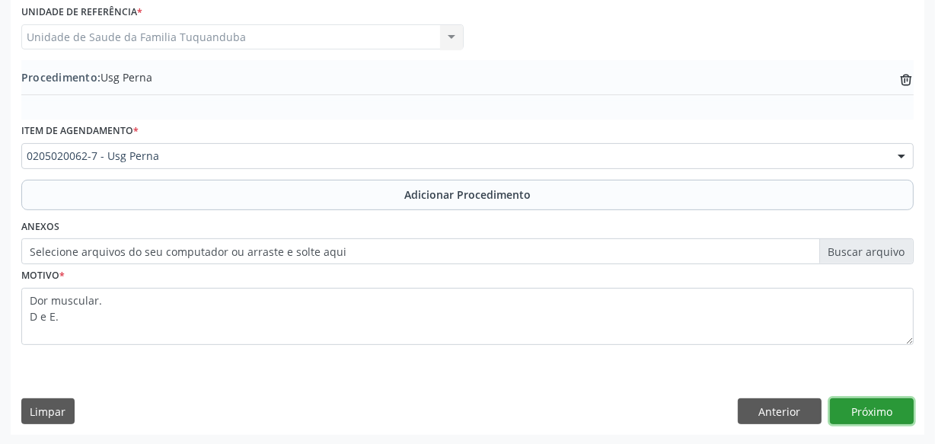
click at [900, 410] on button "Próximo" at bounding box center [872, 411] width 84 height 26
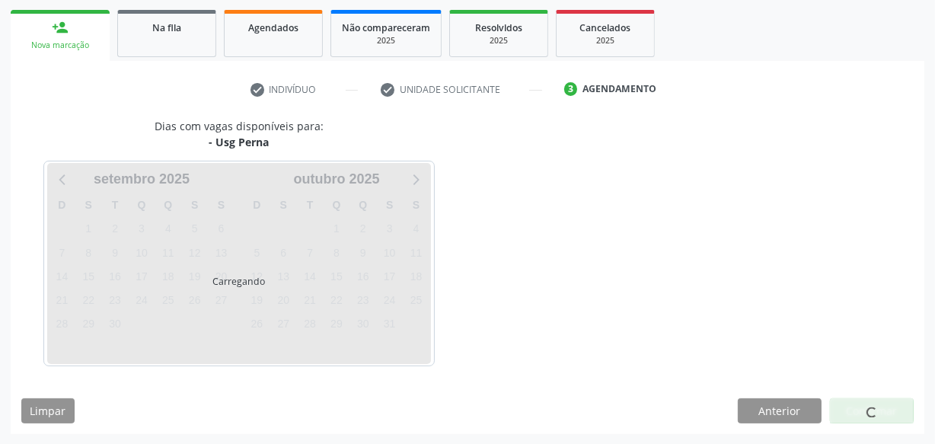
scroll to position [283, 0]
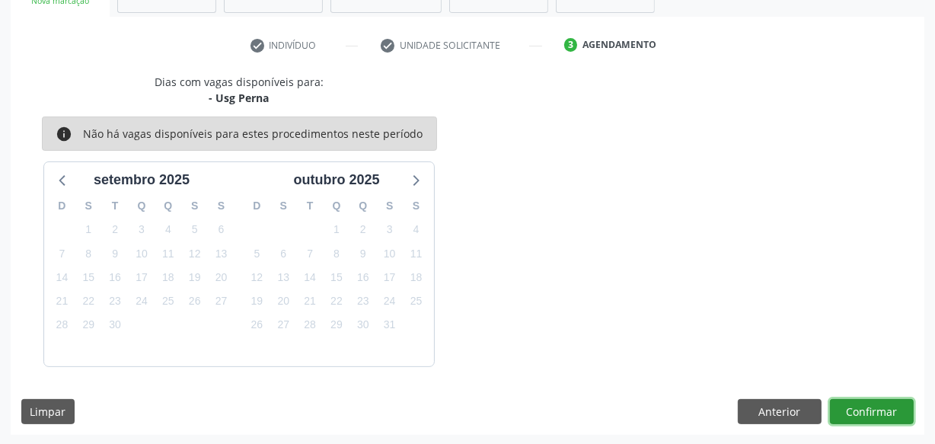
click at [900, 410] on button "Confirmar" at bounding box center [872, 412] width 84 height 26
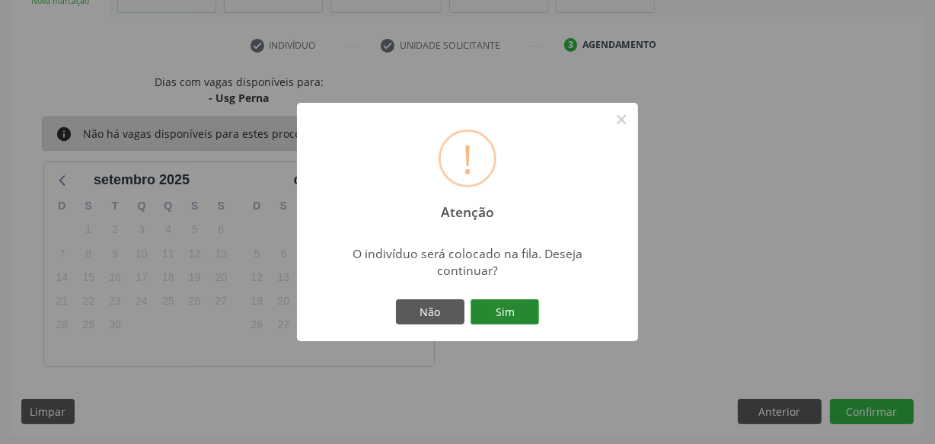
click at [519, 308] on button "Sim" at bounding box center [504, 312] width 69 height 26
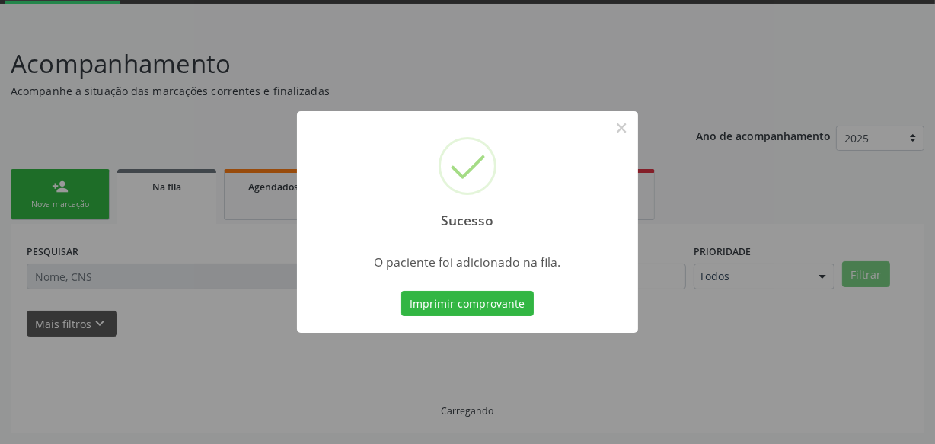
scroll to position [79, 0]
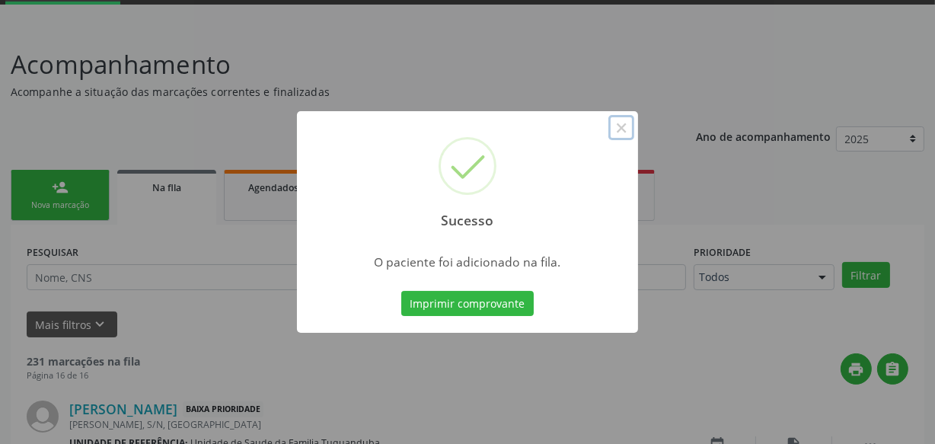
click at [624, 126] on button "×" at bounding box center [621, 128] width 26 height 26
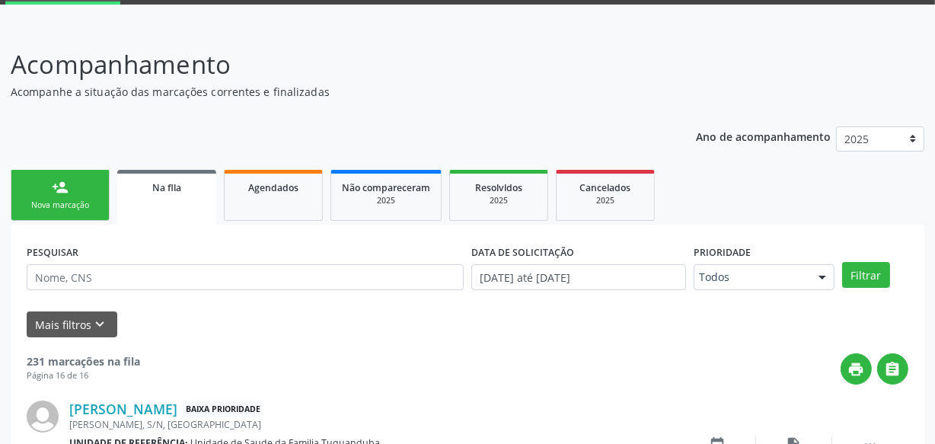
click at [84, 199] on div "Nova marcação" at bounding box center [60, 204] width 76 height 11
